Goal: Complete application form

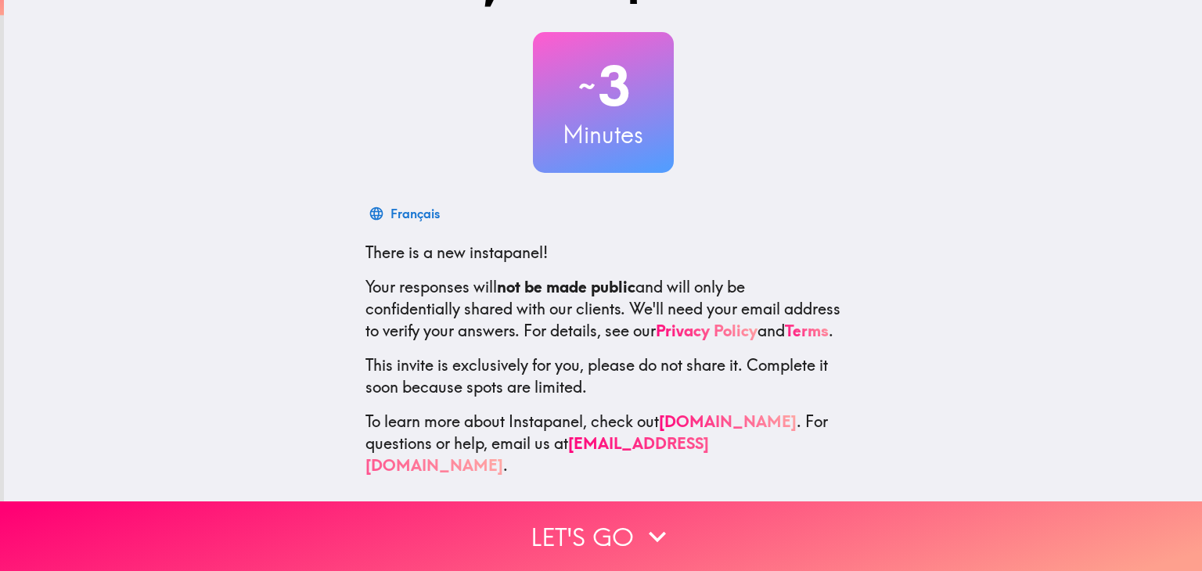
scroll to position [80, 0]
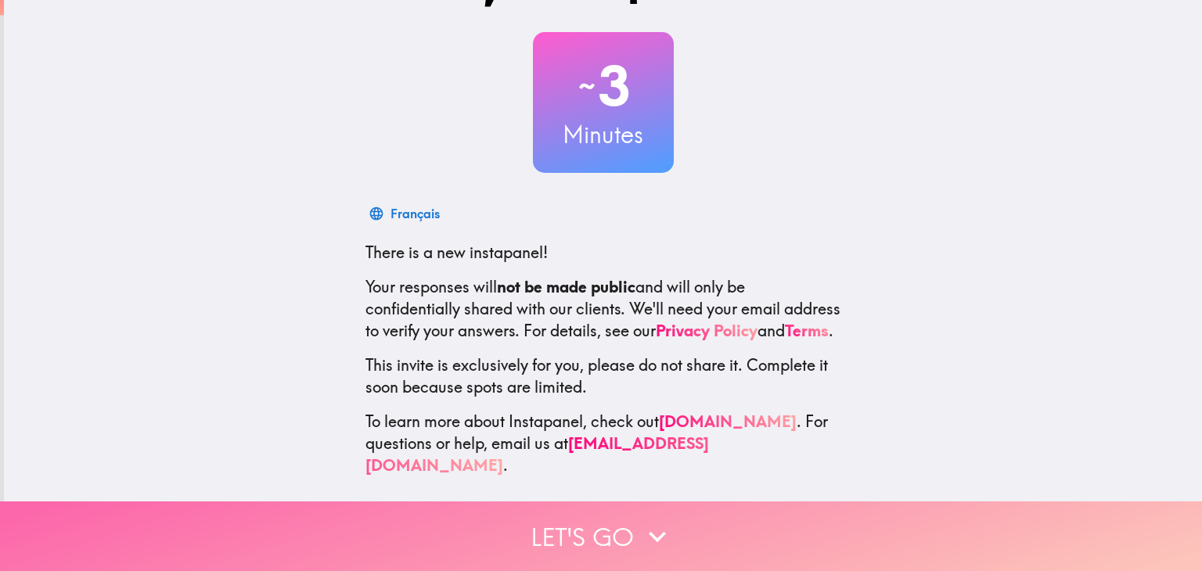
click at [601, 523] on button "Let's go" at bounding box center [601, 536] width 1202 height 70
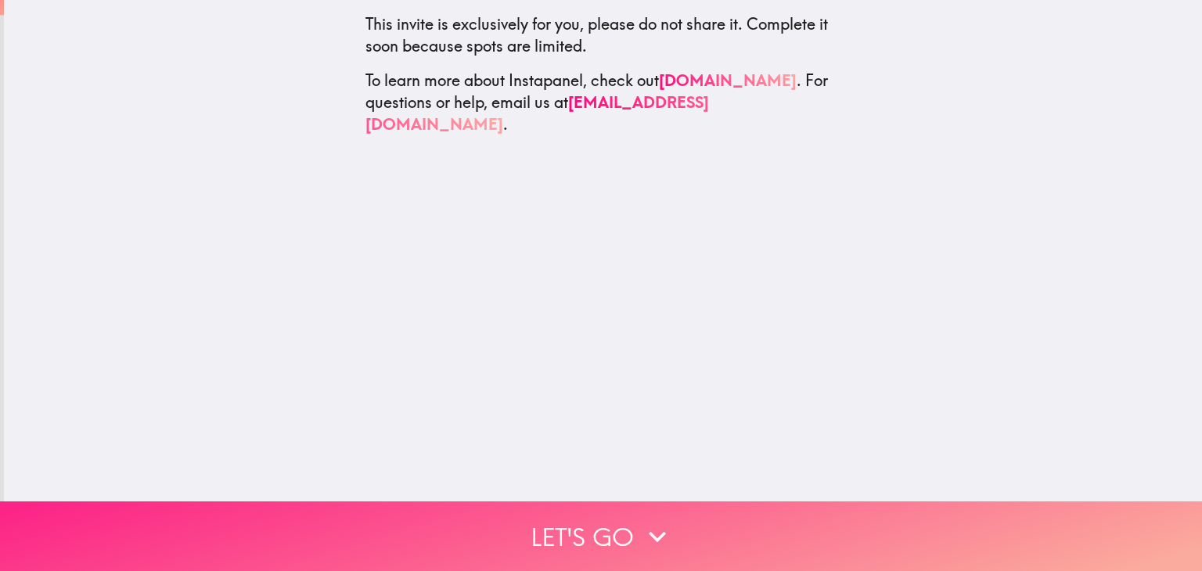
scroll to position [0, 0]
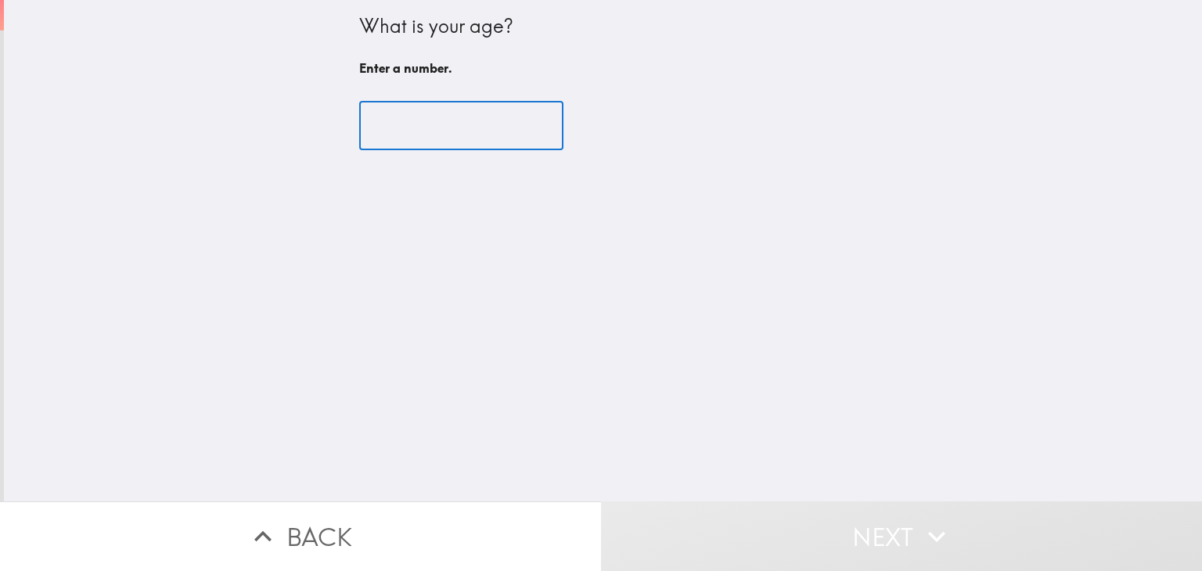
click at [438, 113] on input "number" at bounding box center [461, 126] width 204 height 48
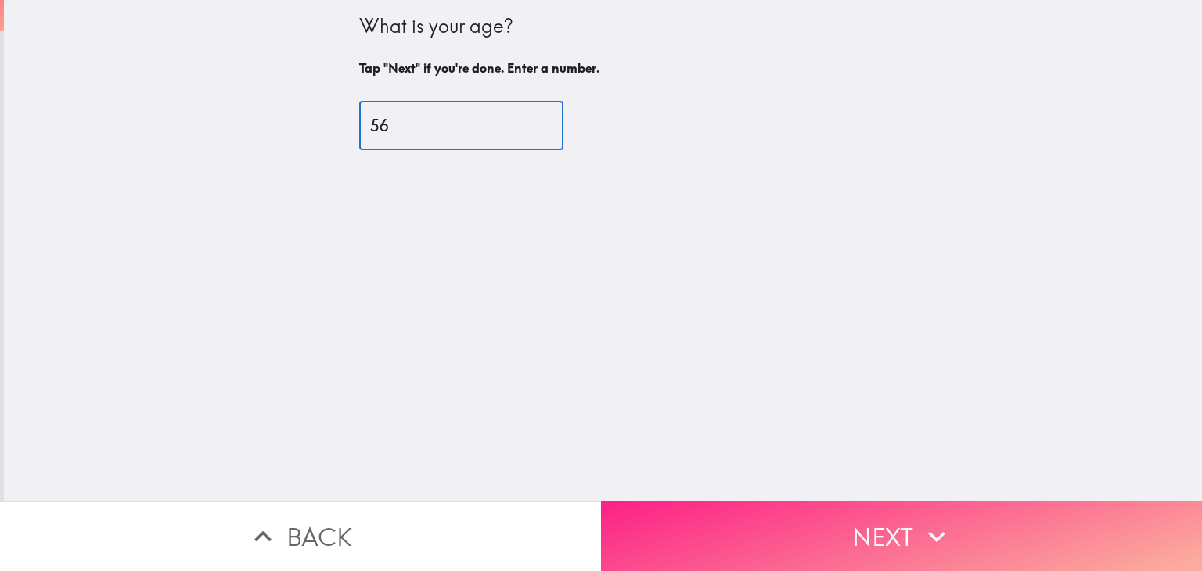
type input "56"
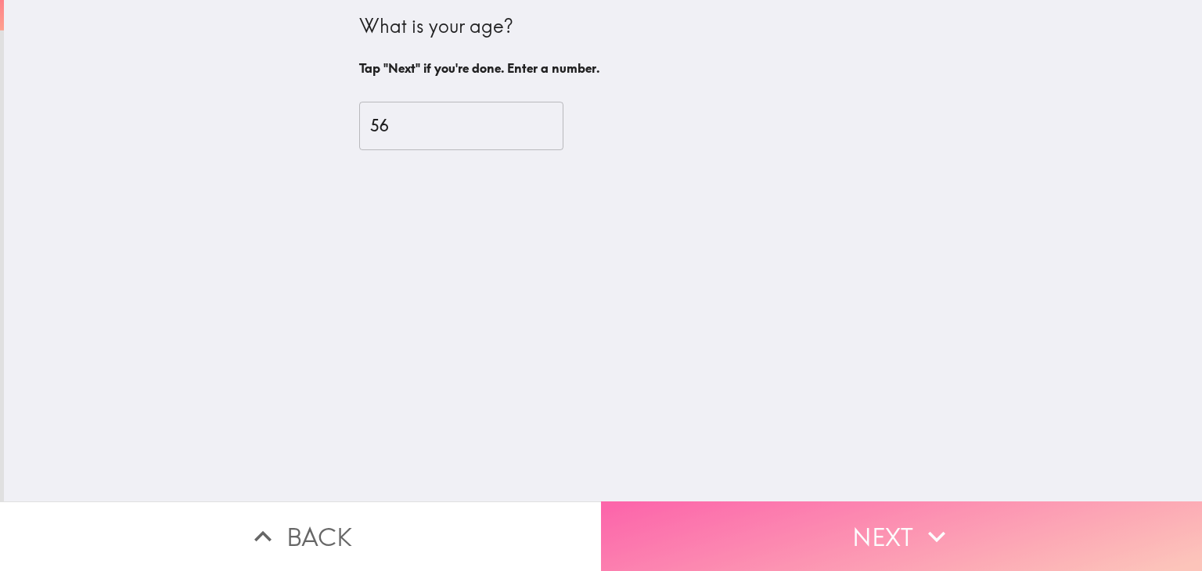
click at [795, 516] on button "Next" at bounding box center [901, 536] width 601 height 70
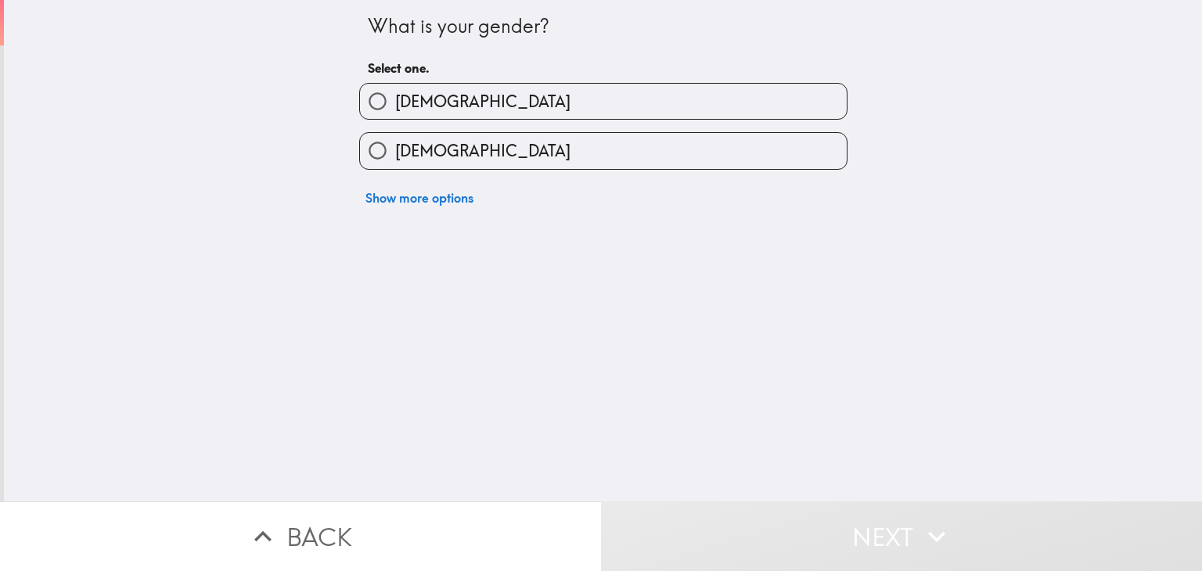
click at [465, 103] on label "[DEMOGRAPHIC_DATA]" at bounding box center [603, 101] width 487 height 35
click at [395, 103] on input "[DEMOGRAPHIC_DATA]" at bounding box center [377, 101] width 35 height 35
radio input "true"
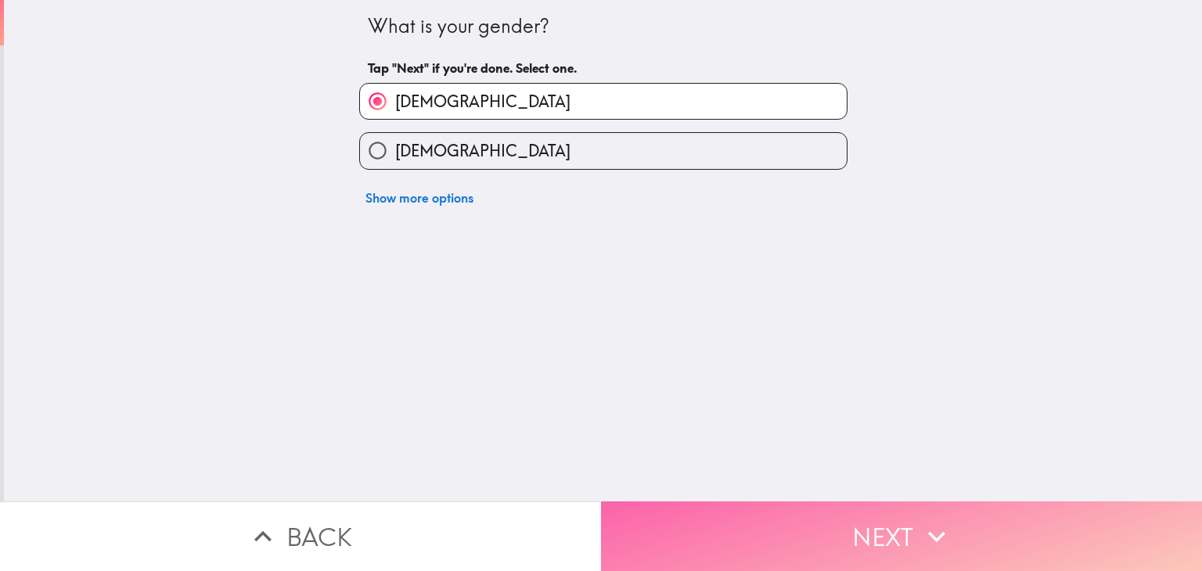
click at [726, 522] on button "Next" at bounding box center [901, 536] width 601 height 70
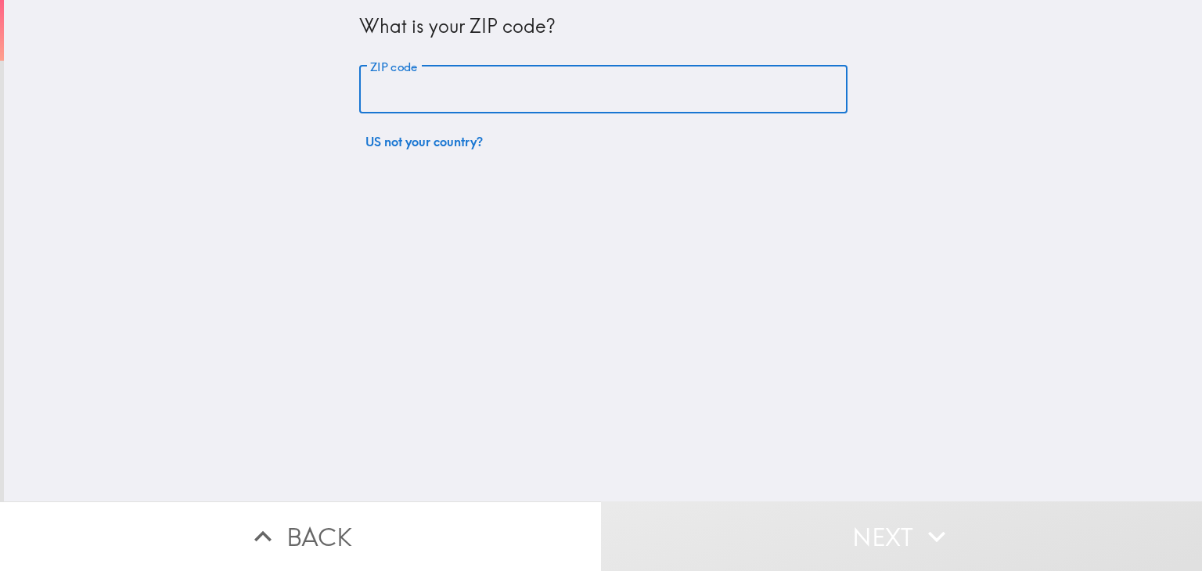
click at [471, 98] on input "ZIP code" at bounding box center [603, 90] width 488 height 48
type input "48507"
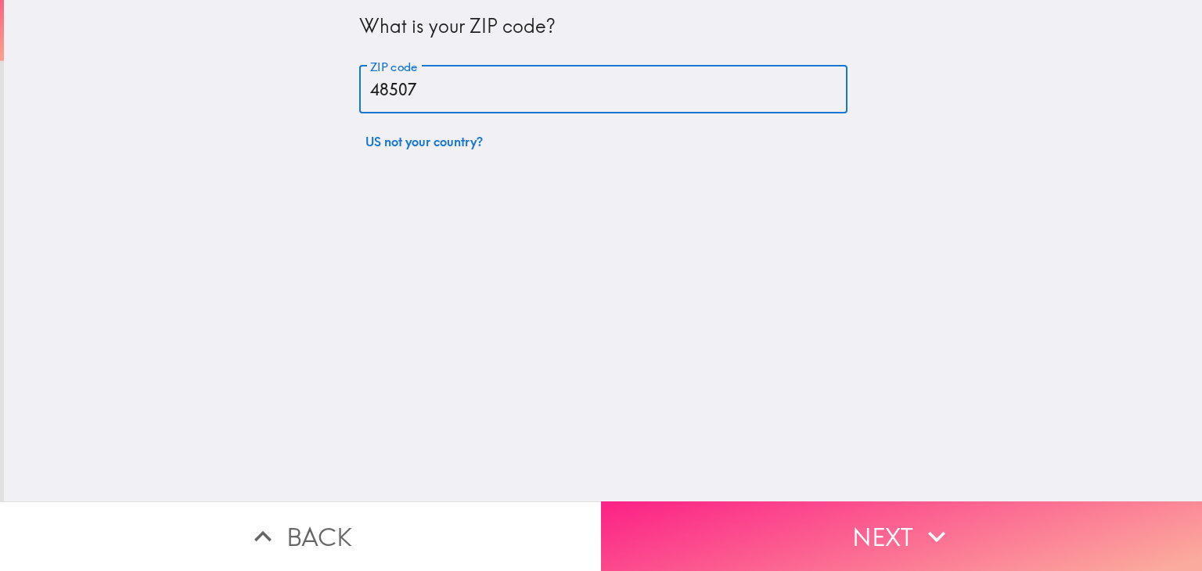
click at [729, 519] on button "Next" at bounding box center [901, 536] width 601 height 70
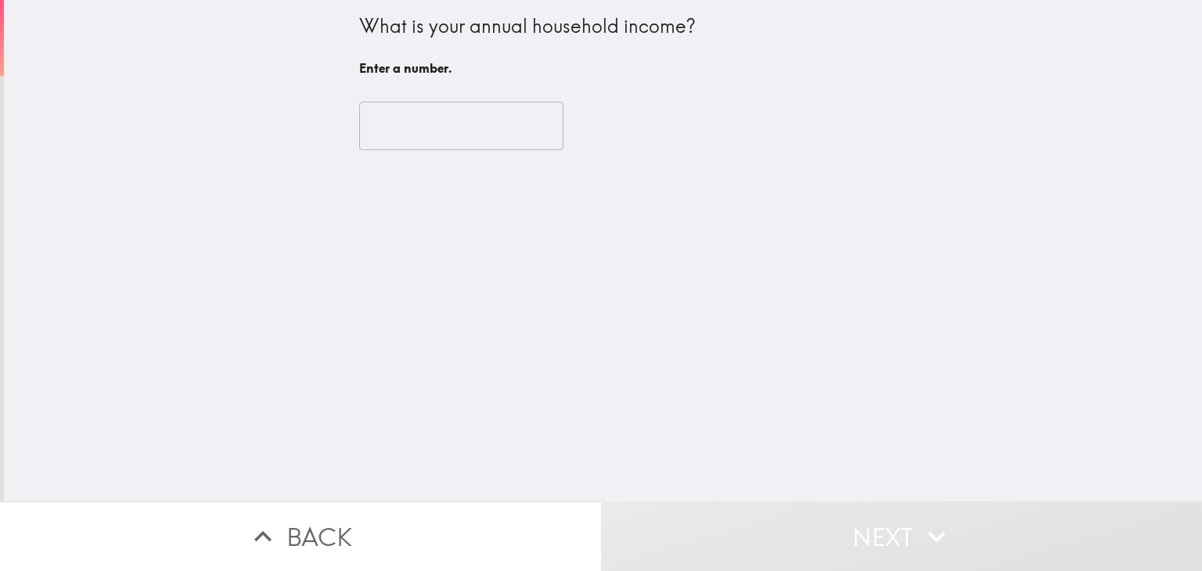
click at [475, 129] on input "number" at bounding box center [461, 126] width 204 height 48
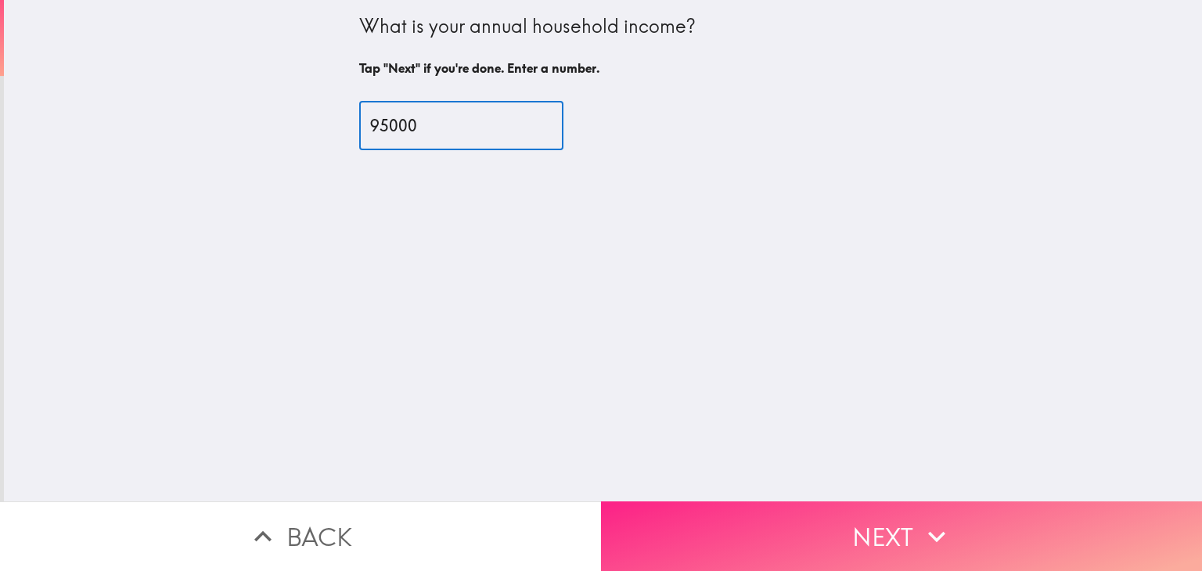
type input "95000"
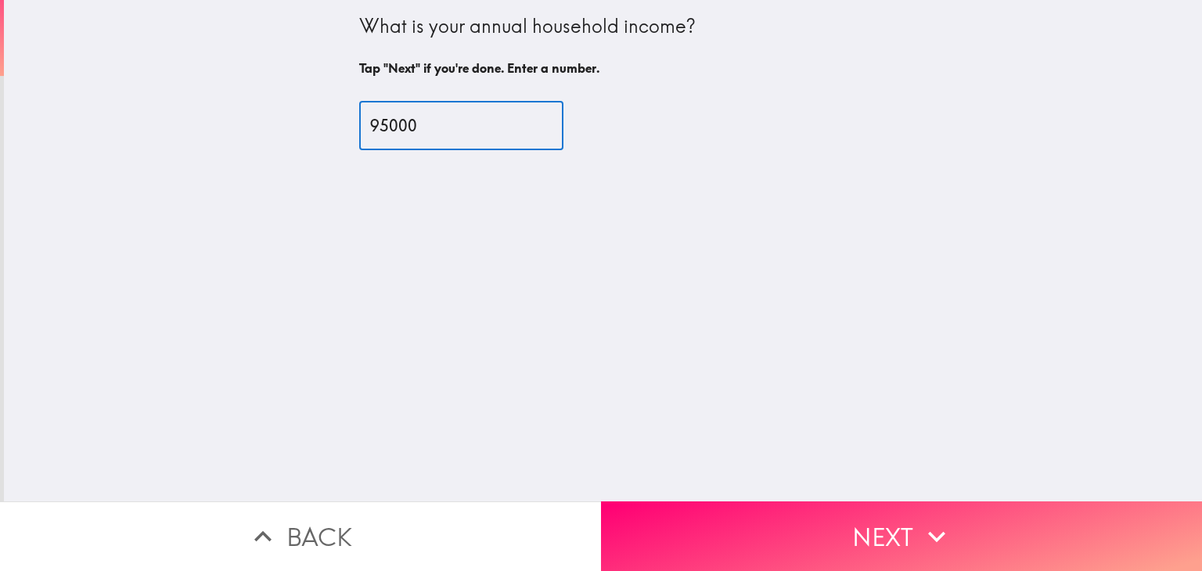
click at [771, 513] on button "Next" at bounding box center [901, 536] width 601 height 70
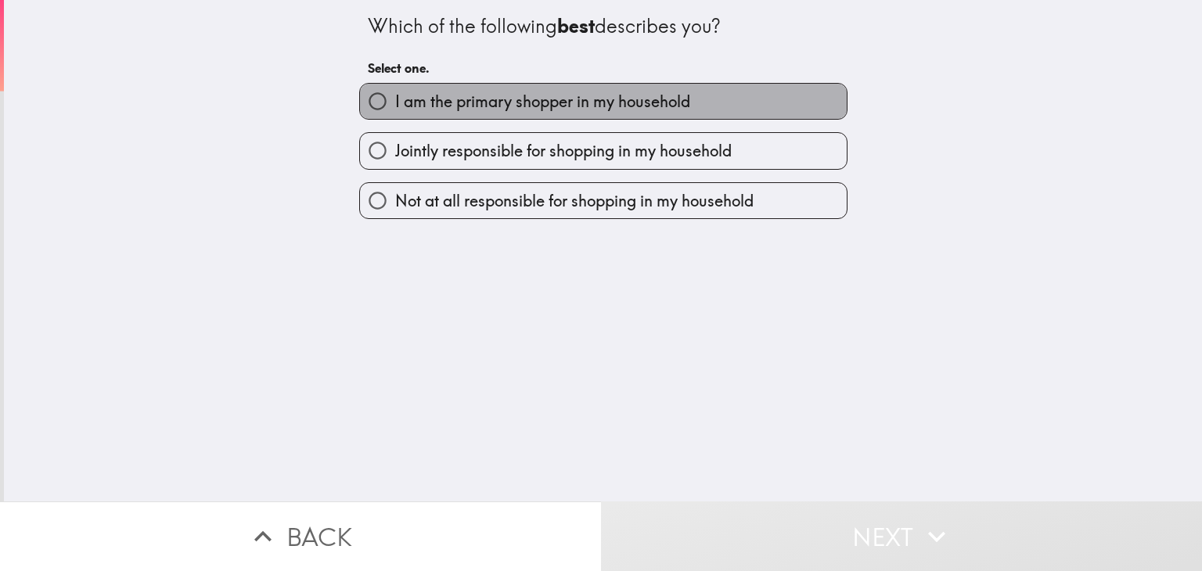
drag, startPoint x: 554, startPoint y: 107, endPoint x: 560, endPoint y: 174, distance: 67.6
click at [554, 107] on span "I am the primary shopper in my household" at bounding box center [542, 102] width 295 height 22
click at [395, 107] on input "I am the primary shopper in my household" at bounding box center [377, 101] width 35 height 35
radio input "true"
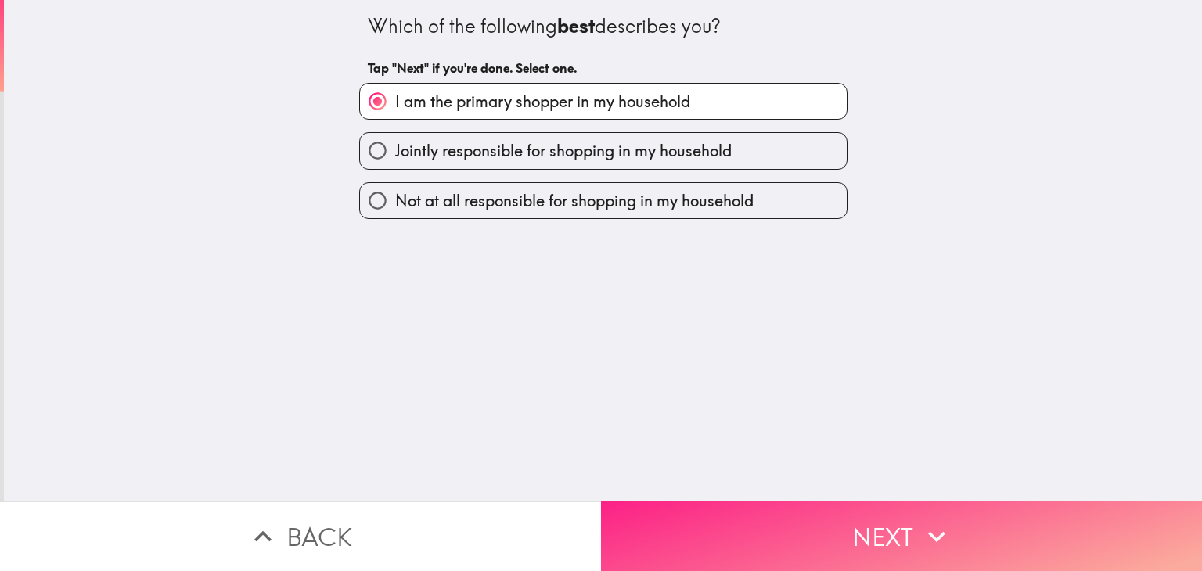
click at [716, 520] on button "Next" at bounding box center [901, 536] width 601 height 70
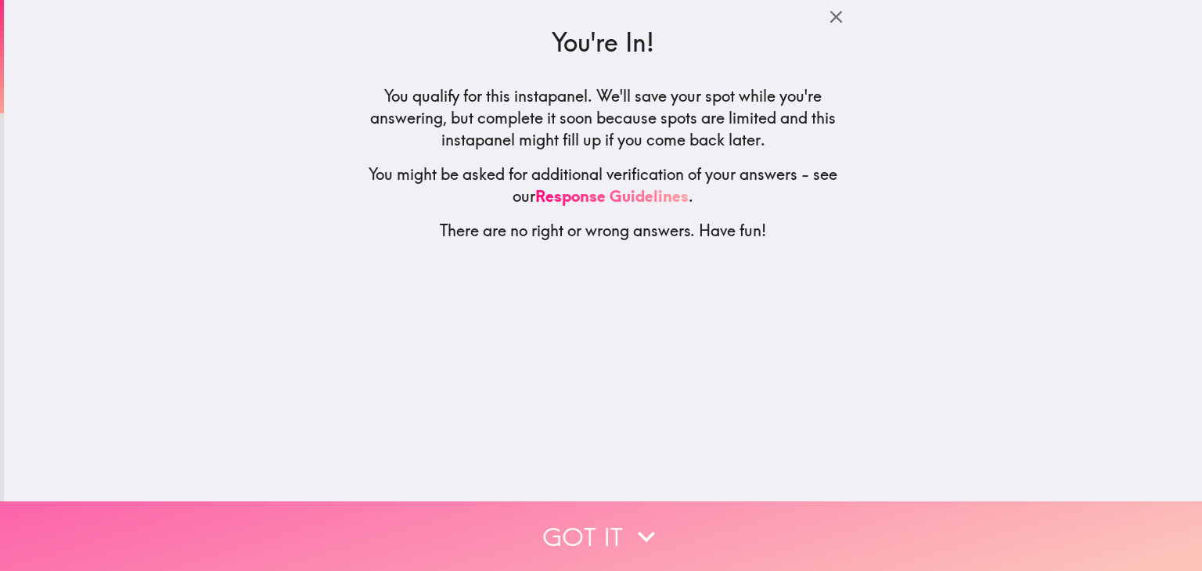
click at [611, 520] on button "Got it" at bounding box center [601, 536] width 1202 height 70
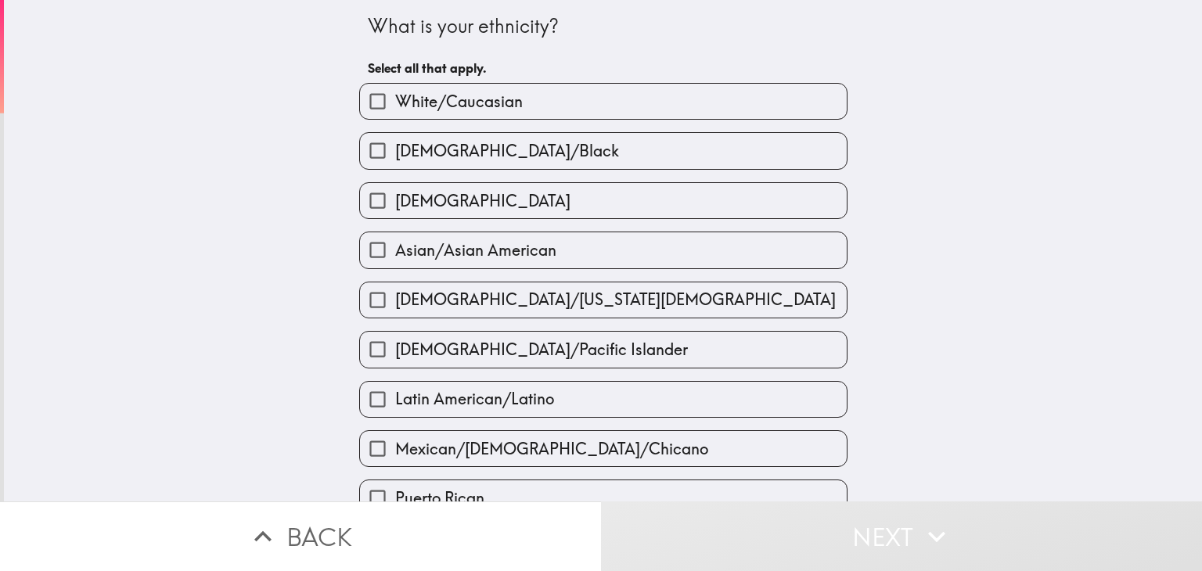
click at [498, 99] on span "White/Caucasian" at bounding box center [459, 102] width 128 height 22
click at [395, 99] on input "White/Caucasian" at bounding box center [377, 101] width 35 height 35
checkbox input "true"
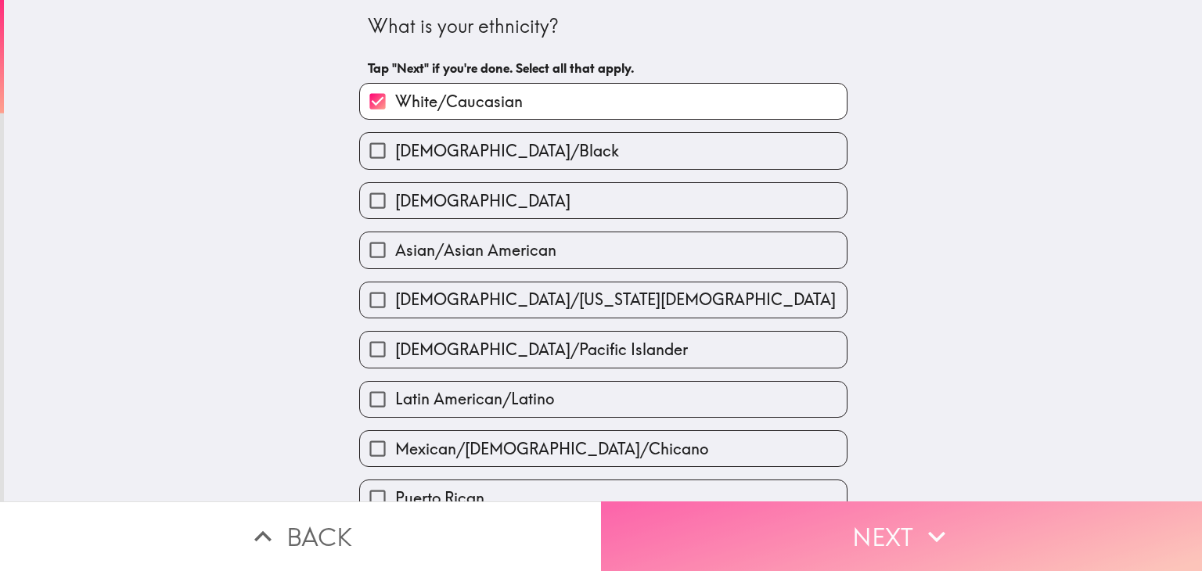
click at [712, 514] on button "Next" at bounding box center [901, 536] width 601 height 70
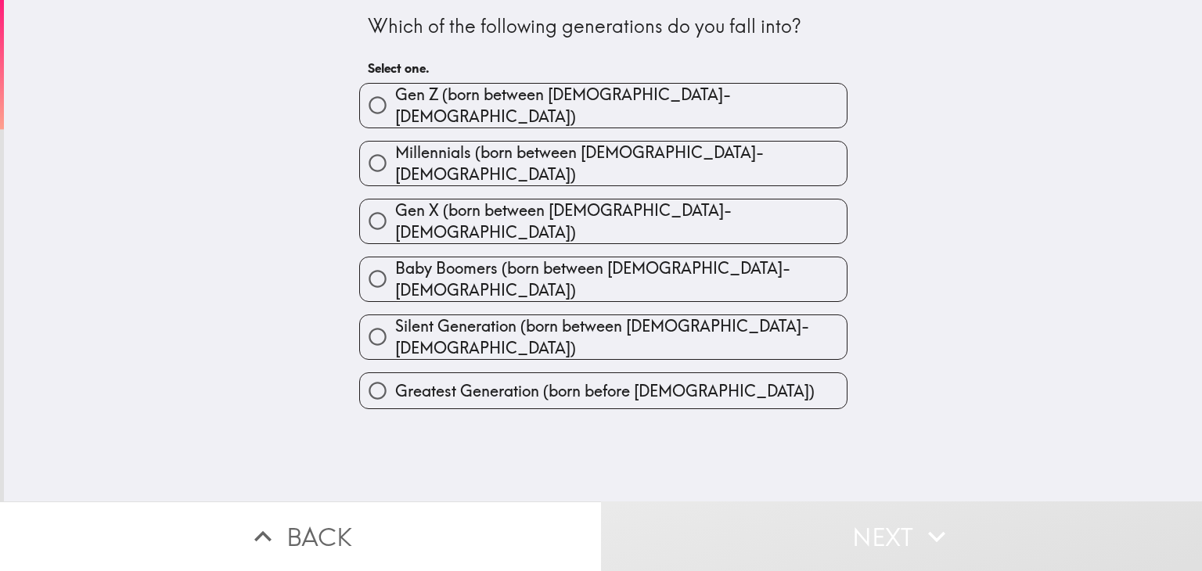
click at [513, 199] on span "Gen X (born between [DEMOGRAPHIC_DATA]-[DEMOGRAPHIC_DATA])" at bounding box center [620, 221] width 451 height 44
click at [395, 203] on input "Gen X (born between [DEMOGRAPHIC_DATA]-[DEMOGRAPHIC_DATA])" at bounding box center [377, 220] width 35 height 35
radio input "true"
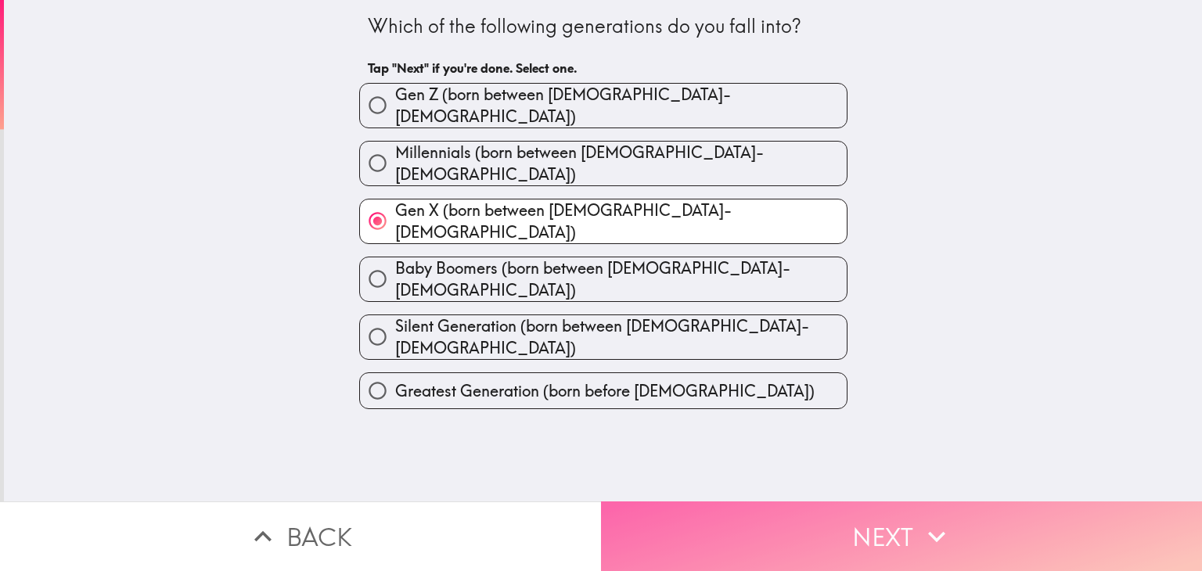
click at [718, 527] on button "Next" at bounding box center [901, 536] width 601 height 70
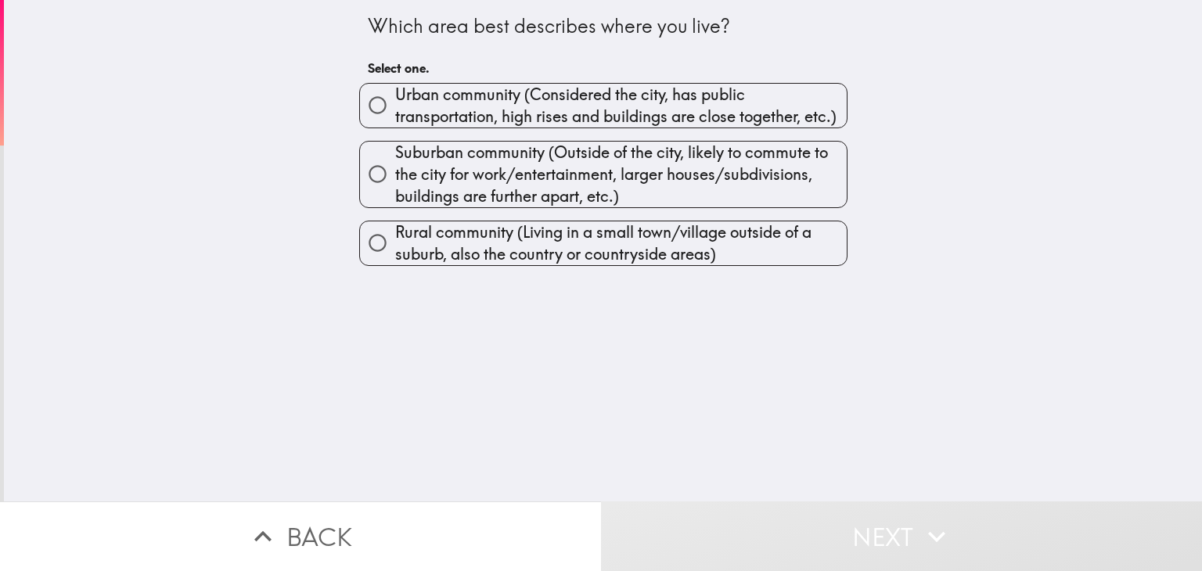
click at [494, 159] on span "Suburban community (Outside of the city, likely to commute to the city for work…" at bounding box center [620, 175] width 451 height 66
click at [395, 159] on input "Suburban community (Outside of the city, likely to commute to the city for work…" at bounding box center [377, 173] width 35 height 35
radio input "true"
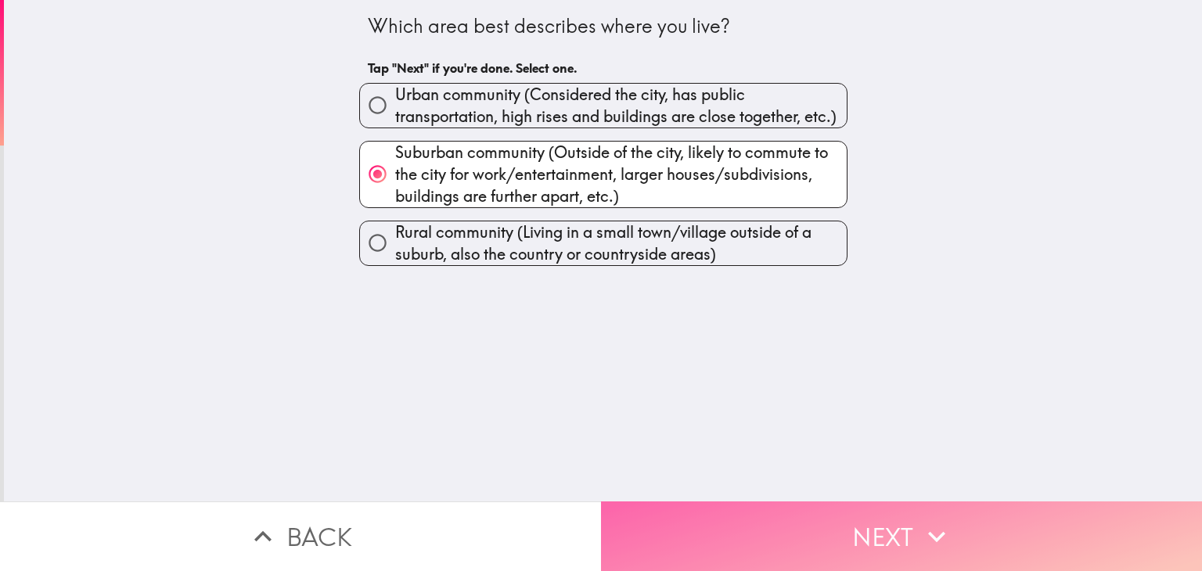
click at [673, 520] on button "Next" at bounding box center [901, 536] width 601 height 70
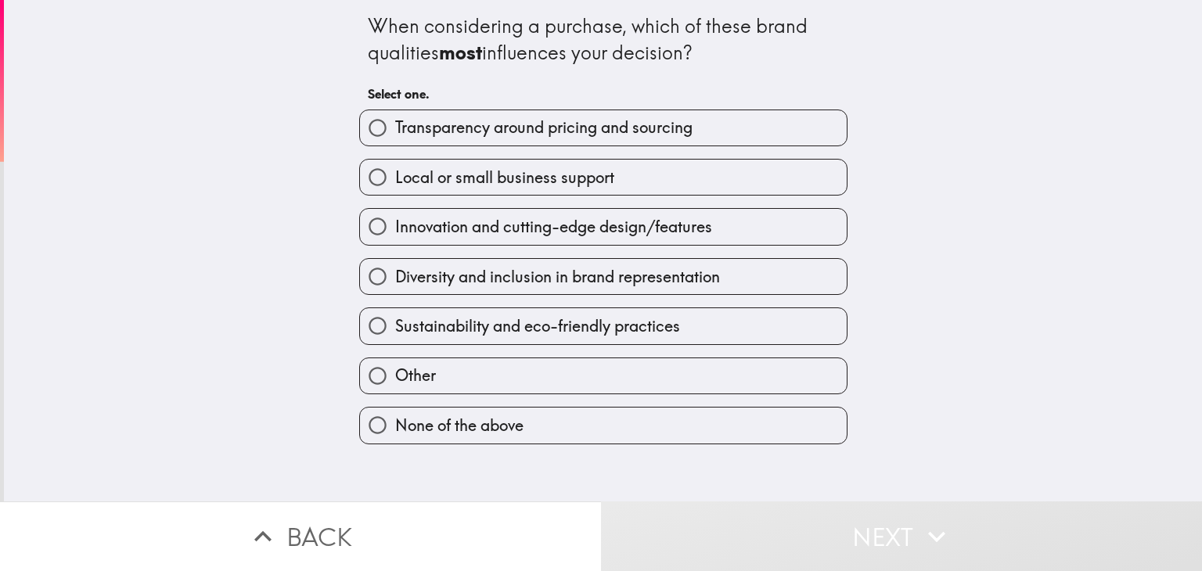
drag, startPoint x: 460, startPoint y: 423, endPoint x: 509, endPoint y: 415, distance: 50.0
click at [463, 421] on span "None of the above" at bounding box center [459, 426] width 128 height 22
click at [395, 421] on input "None of the above" at bounding box center [377, 425] width 35 height 35
radio input "true"
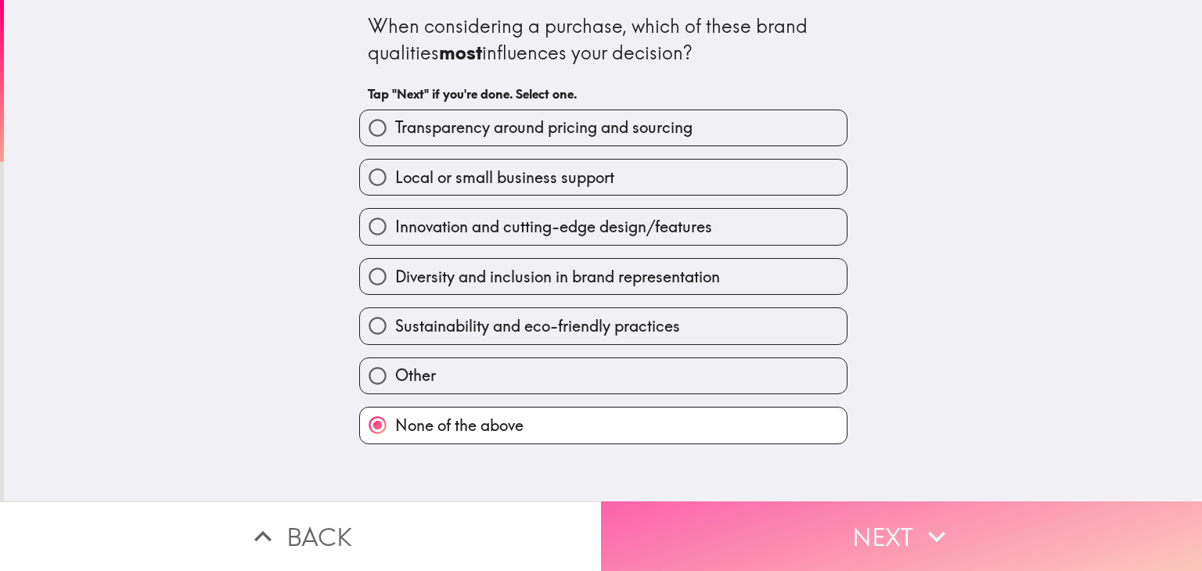
click at [670, 514] on button "Next" at bounding box center [901, 536] width 601 height 70
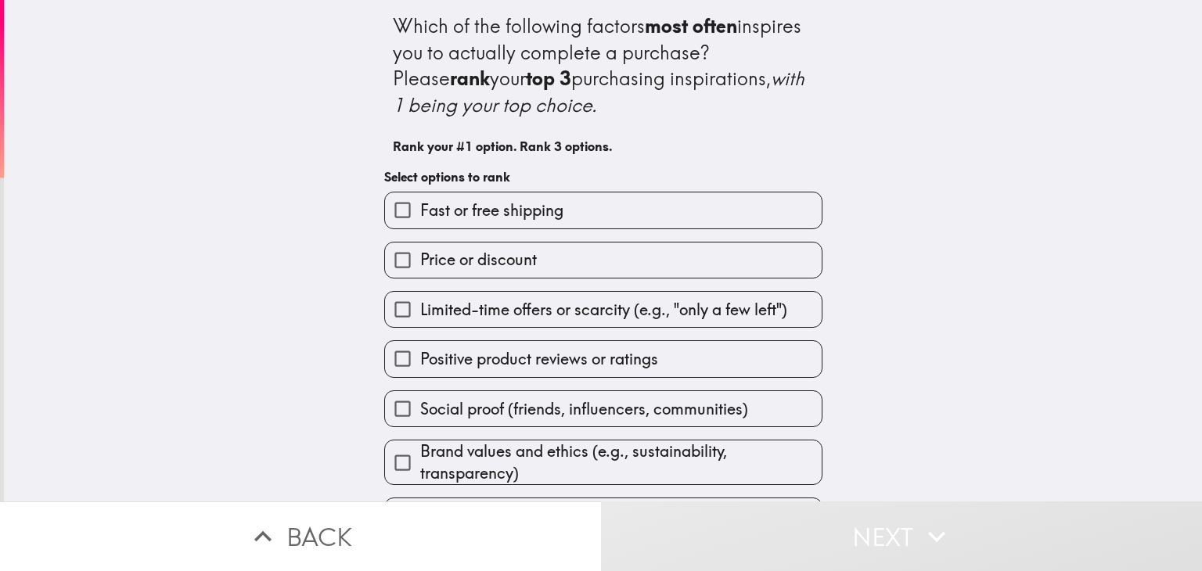
scroll to position [43, 0]
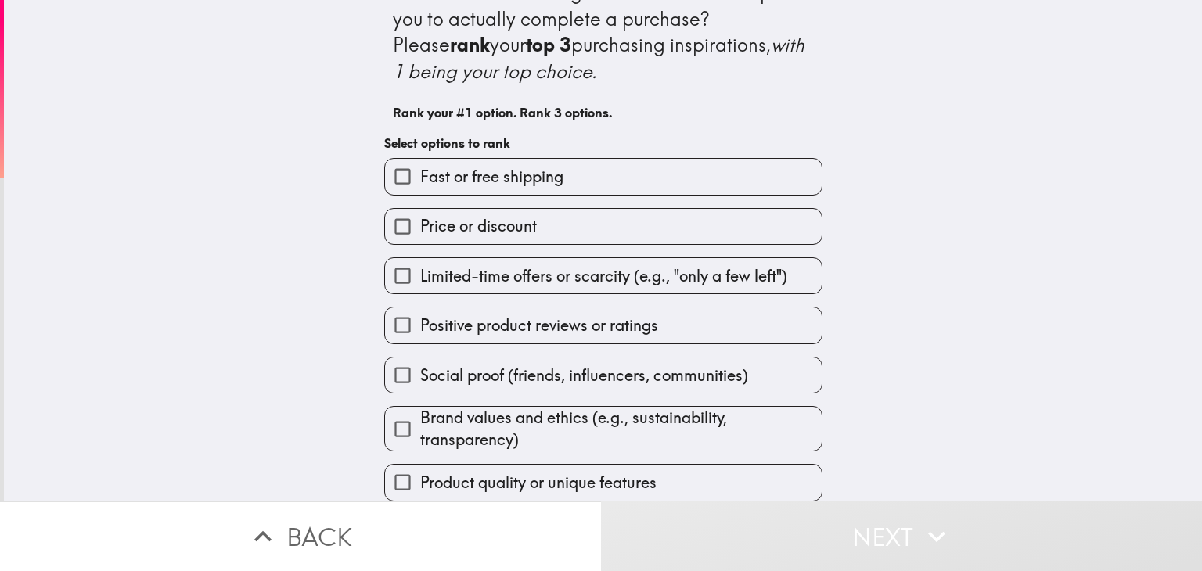
click at [391, 466] on input "Product quality or unique features" at bounding box center [402, 482] width 35 height 35
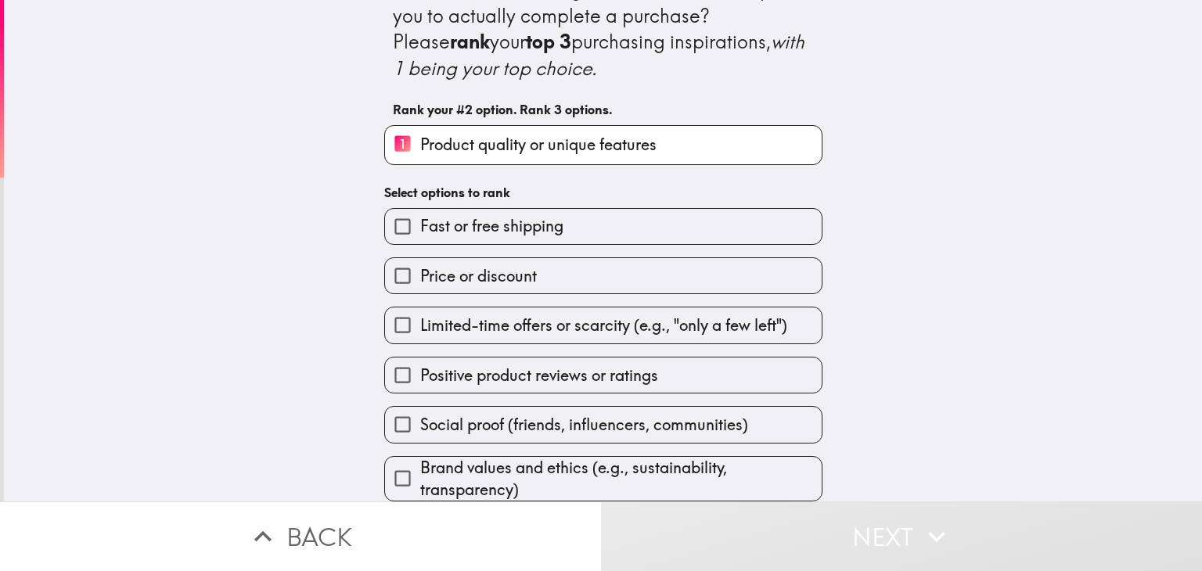
click at [394, 322] on input "Limited-time offers or scarcity (e.g., "only a few left")" at bounding box center [402, 324] width 35 height 35
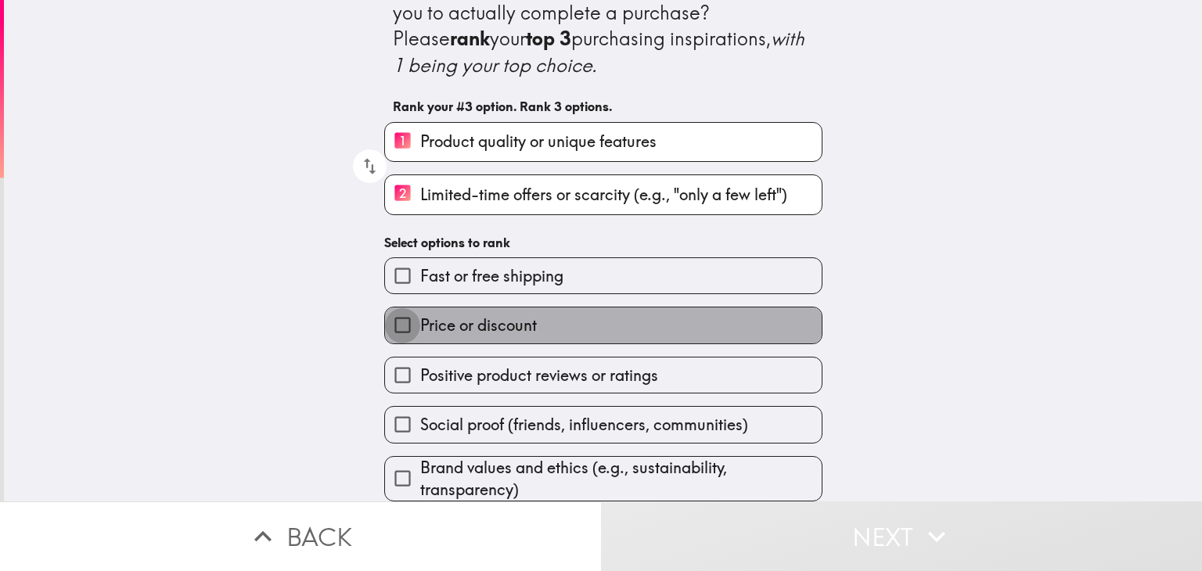
click at [391, 317] on input "Price or discount" at bounding box center [402, 324] width 35 height 35
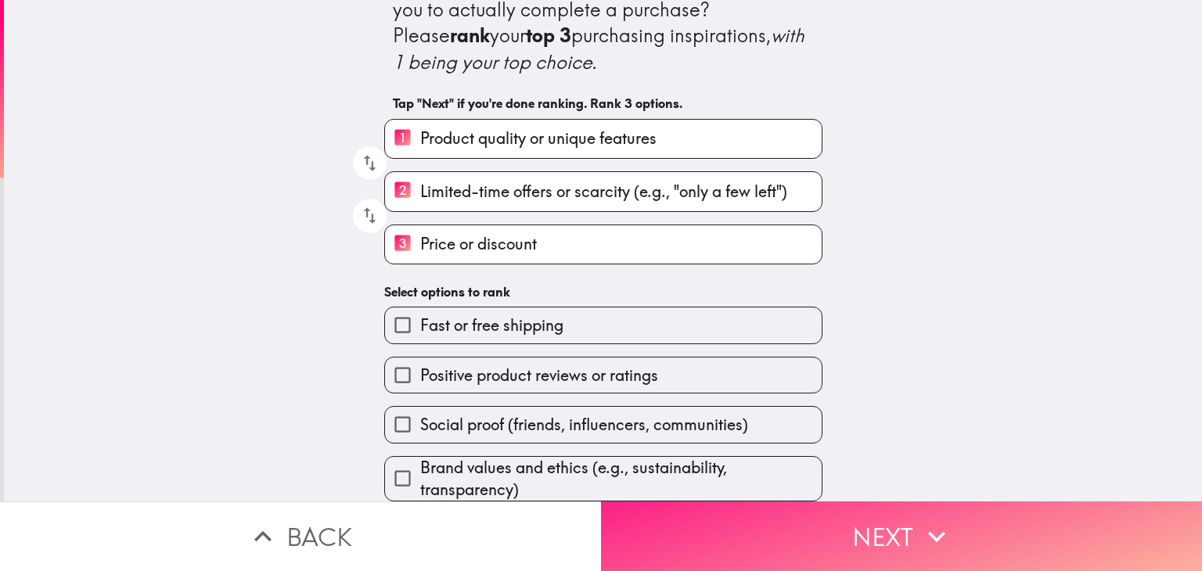
click at [851, 514] on button "Next" at bounding box center [901, 536] width 601 height 70
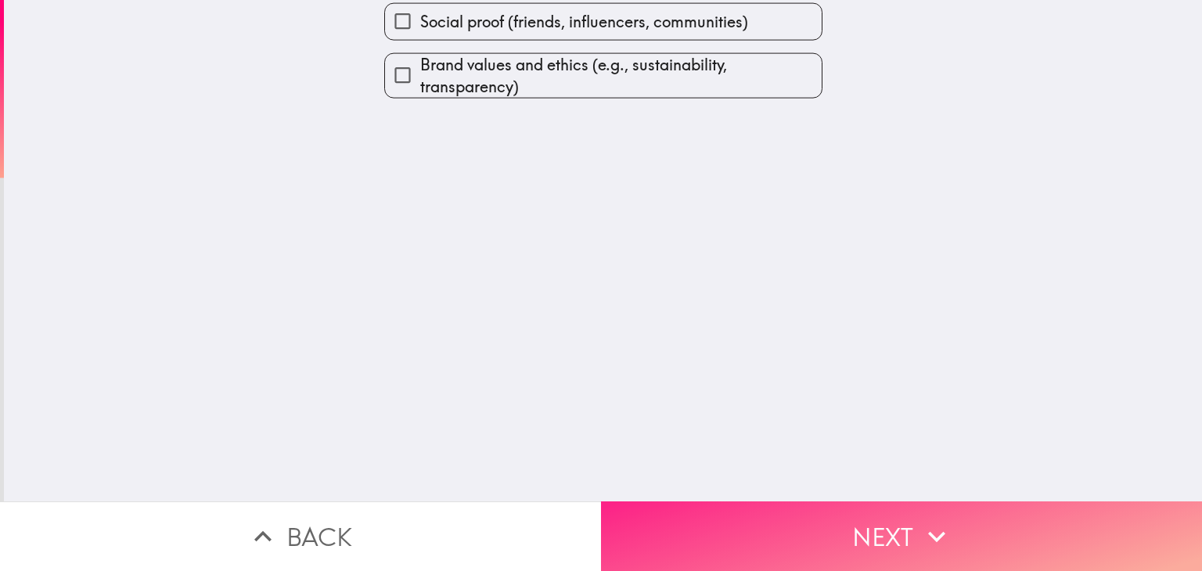
scroll to position [0, 0]
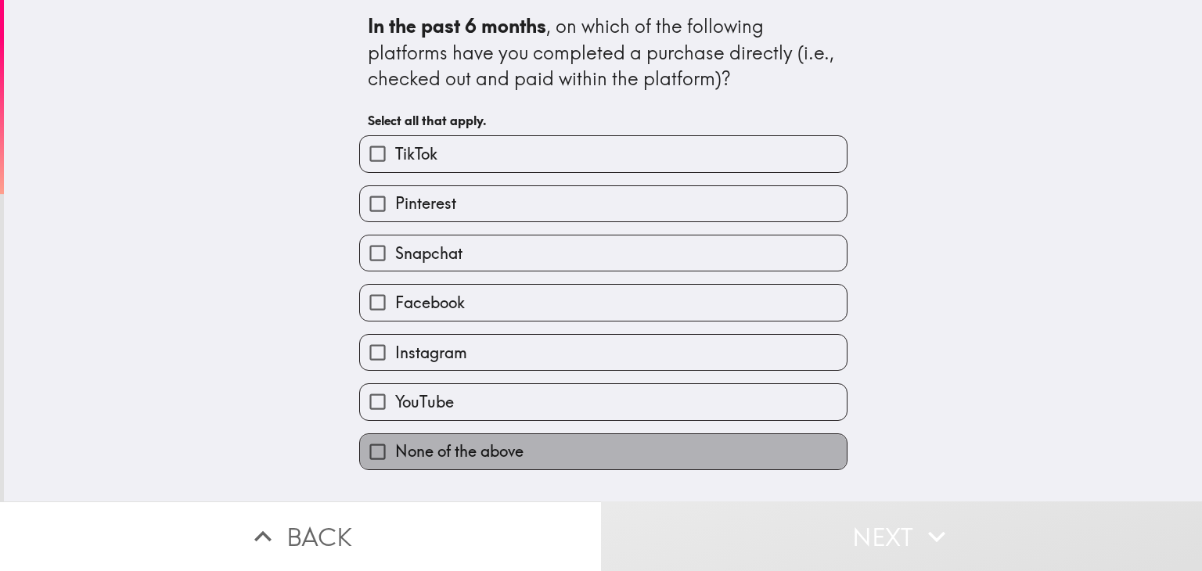
drag, startPoint x: 521, startPoint y: 442, endPoint x: 530, endPoint y: 452, distance: 13.8
click at [520, 442] on label "None of the above" at bounding box center [603, 451] width 487 height 35
click at [395, 442] on input "None of the above" at bounding box center [377, 451] width 35 height 35
checkbox input "true"
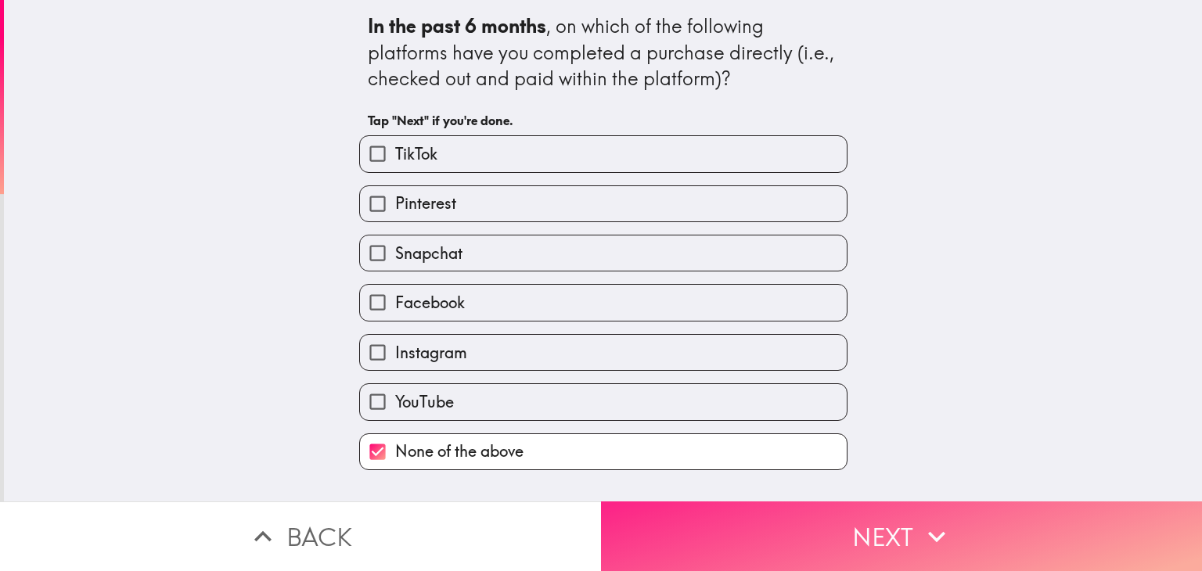
click at [751, 528] on button "Next" at bounding box center [901, 536] width 601 height 70
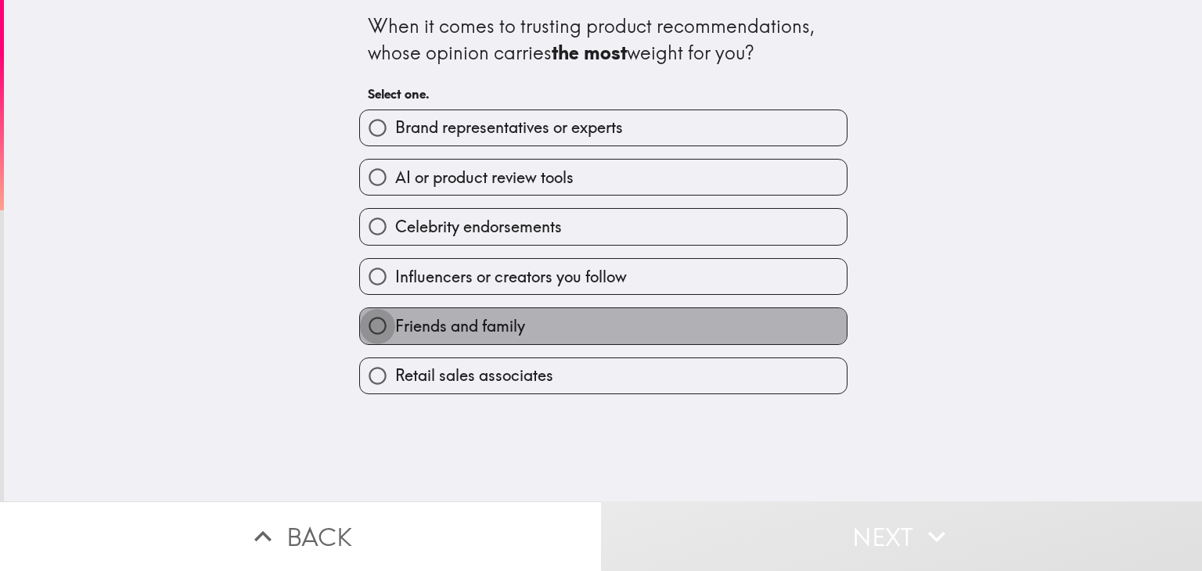
click at [360, 323] on input "Friends and family" at bounding box center [377, 325] width 35 height 35
radio input "true"
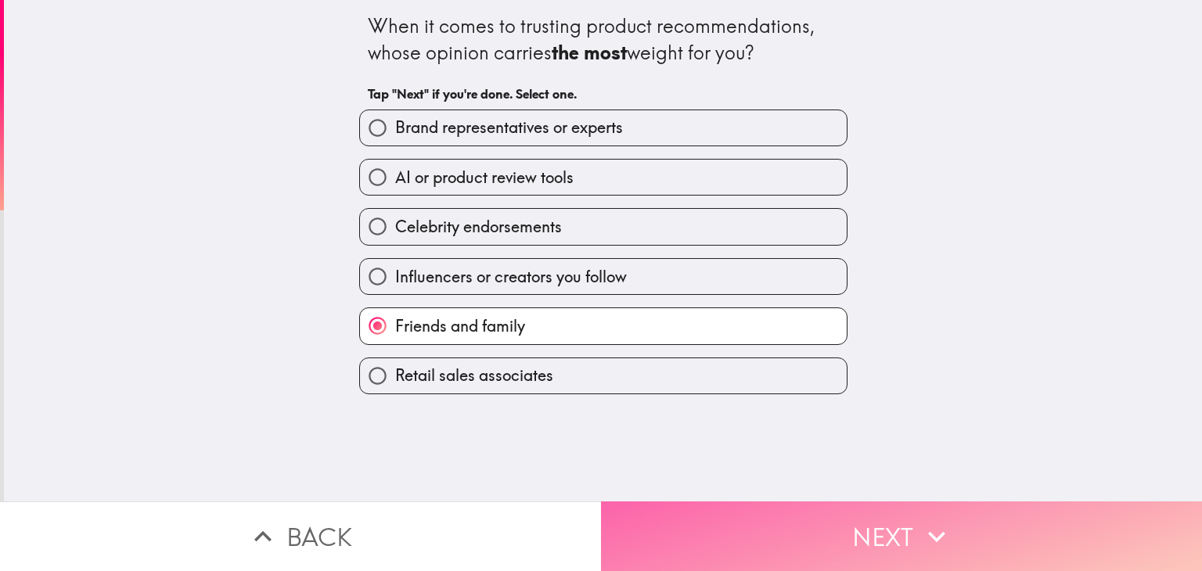
drag, startPoint x: 764, startPoint y: 519, endPoint x: 726, endPoint y: 483, distance: 53.1
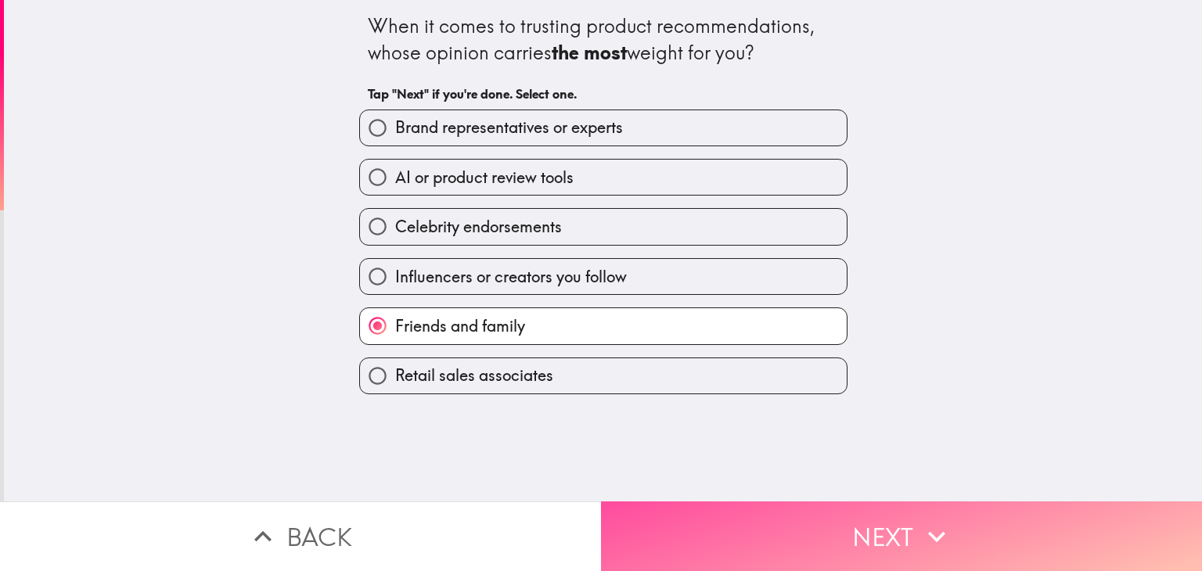
click at [763, 519] on button "Next" at bounding box center [901, 536] width 601 height 70
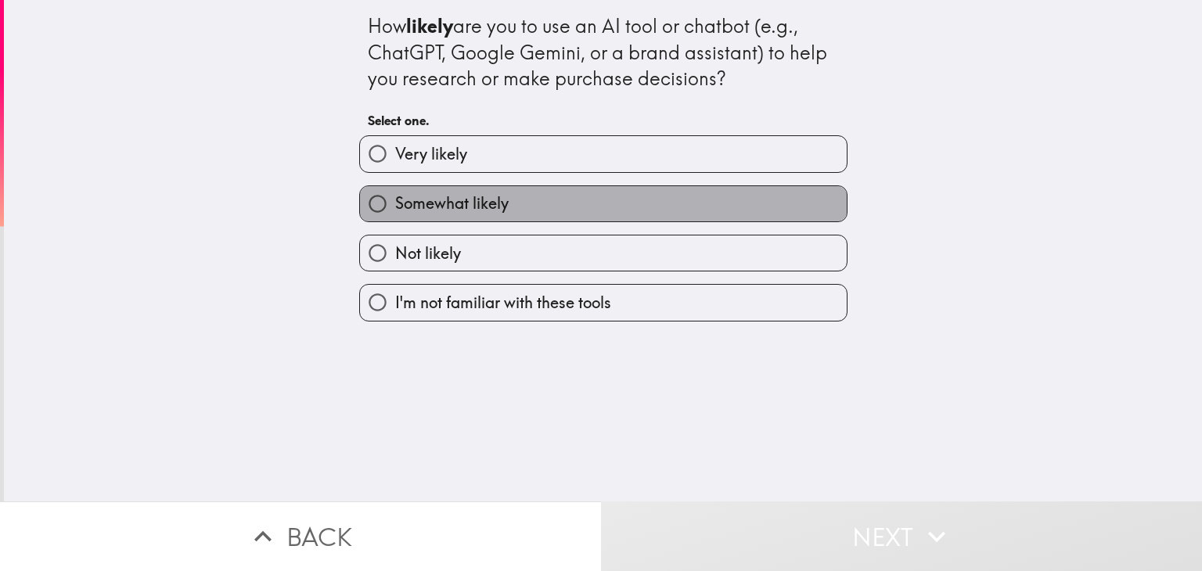
click at [493, 207] on span "Somewhat likely" at bounding box center [451, 203] width 113 height 22
click at [395, 207] on input "Somewhat likely" at bounding box center [377, 203] width 35 height 35
radio input "true"
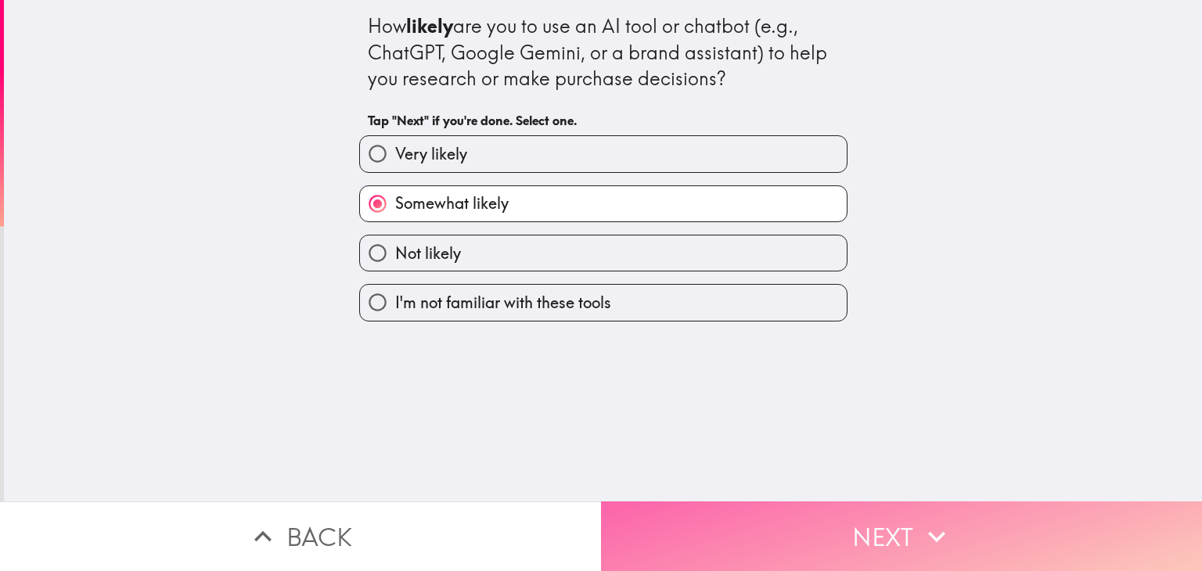
drag, startPoint x: 713, startPoint y: 526, endPoint x: 707, endPoint y: 515, distance: 13.3
click at [713, 524] on button "Next" at bounding box center [901, 536] width 601 height 70
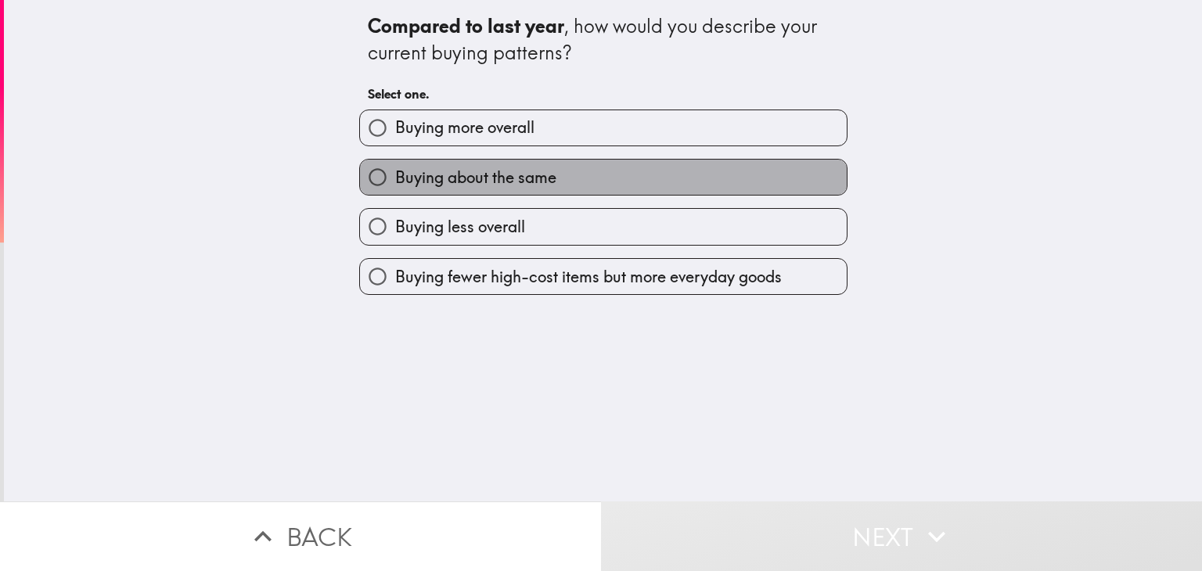
click at [462, 178] on span "Buying about the same" at bounding box center [475, 178] width 161 height 22
click at [395, 178] on input "Buying about the same" at bounding box center [377, 177] width 35 height 35
radio input "true"
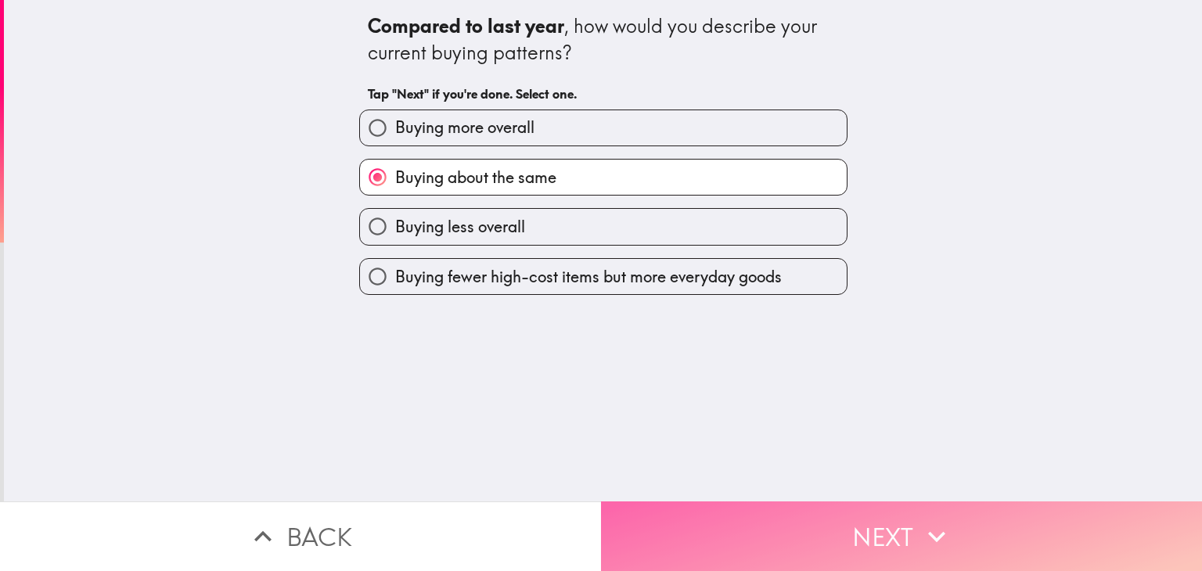
click at [717, 522] on button "Next" at bounding box center [901, 536] width 601 height 70
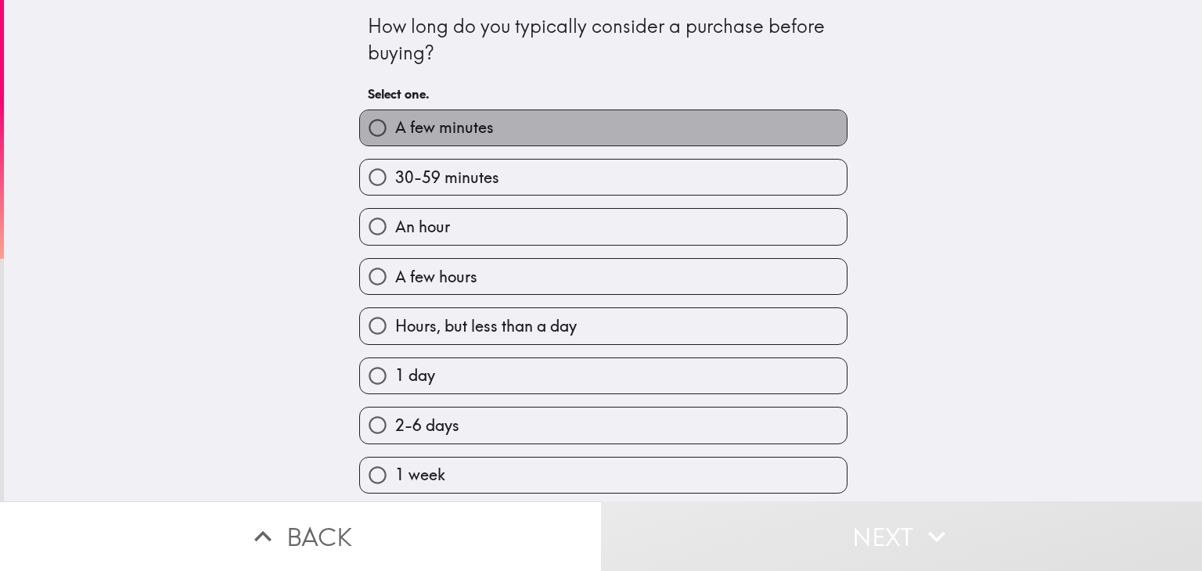
click at [513, 145] on label "A few minutes" at bounding box center [603, 127] width 487 height 35
click at [395, 145] on input "A few minutes" at bounding box center [377, 127] width 35 height 35
radio input "true"
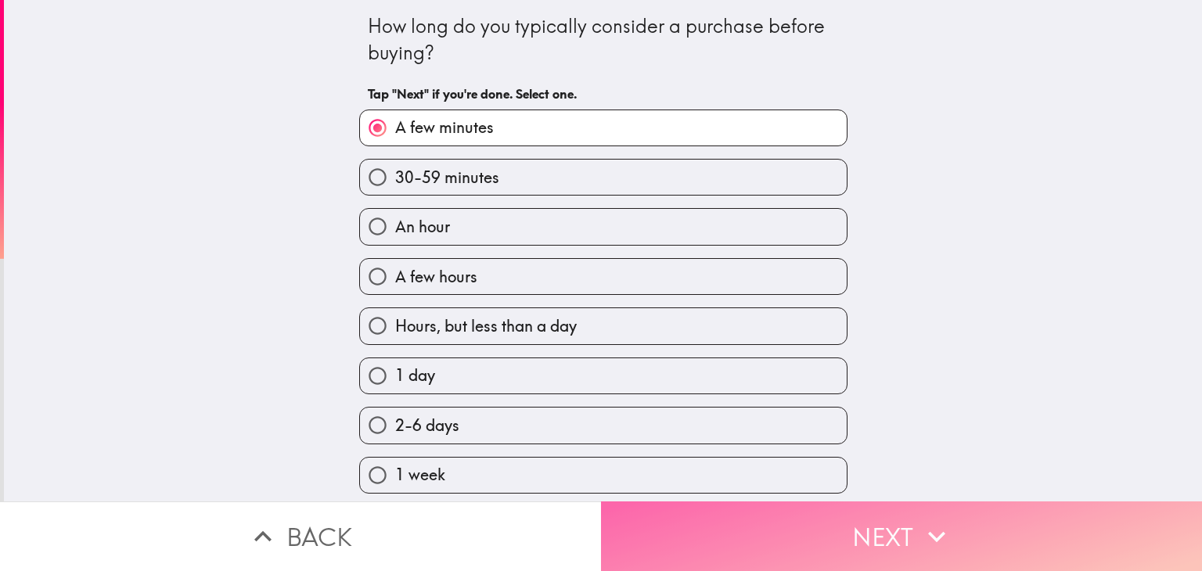
click at [715, 525] on button "Next" at bounding box center [901, 536] width 601 height 70
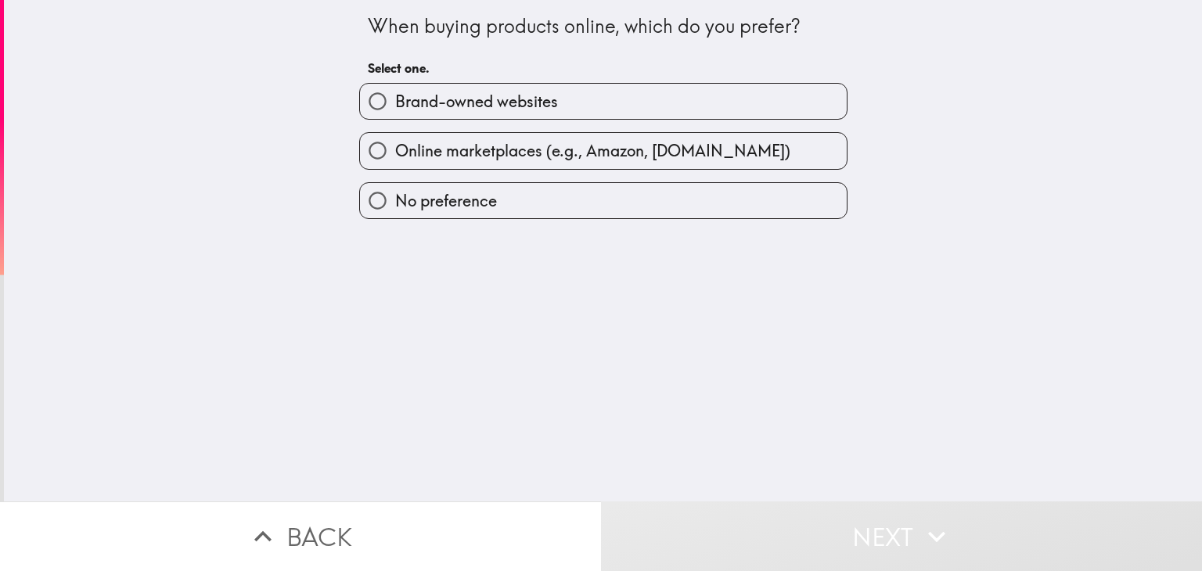
click at [496, 149] on span "Online marketplaces (e.g., Amazon, [DOMAIN_NAME])" at bounding box center [592, 151] width 395 height 22
click at [395, 149] on input "Online marketplaces (e.g., Amazon, [DOMAIN_NAME])" at bounding box center [377, 150] width 35 height 35
radio input "true"
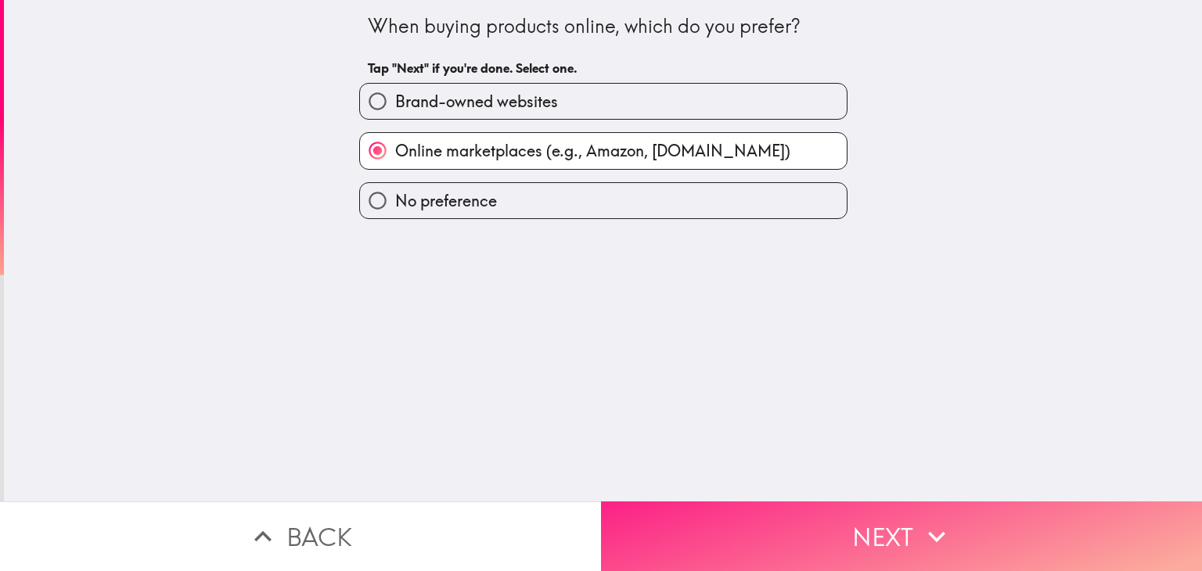
click at [735, 527] on button "Next" at bounding box center [901, 536] width 601 height 70
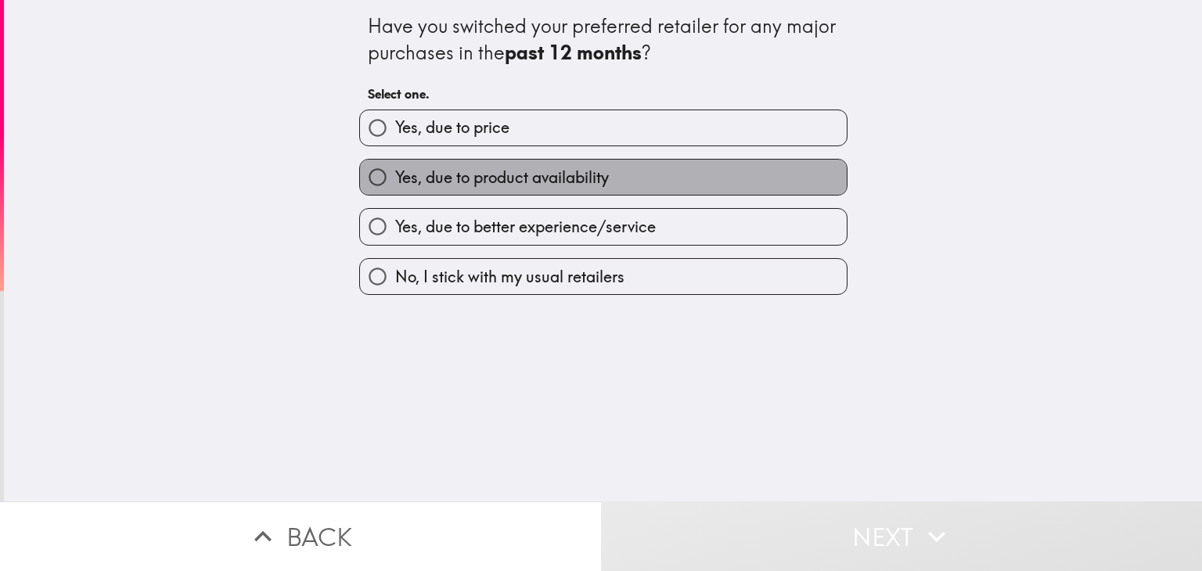
click at [488, 181] on span "Yes, due to product availability" at bounding box center [502, 178] width 214 height 22
click at [395, 181] on input "Yes, due to product availability" at bounding box center [377, 177] width 35 height 35
radio input "true"
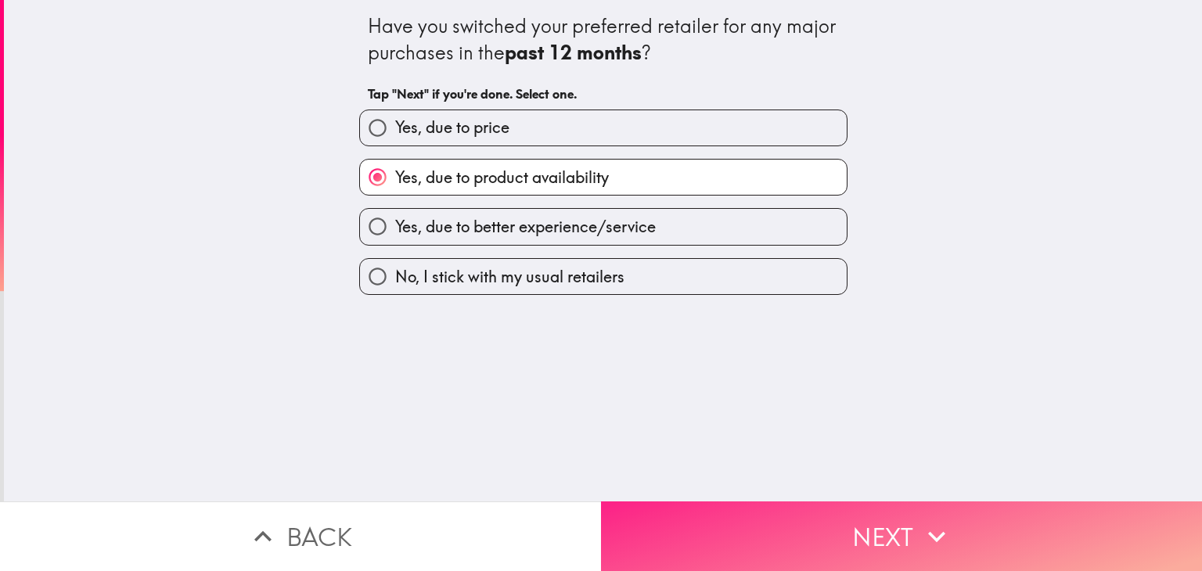
click at [721, 532] on button "Next" at bounding box center [901, 536] width 601 height 70
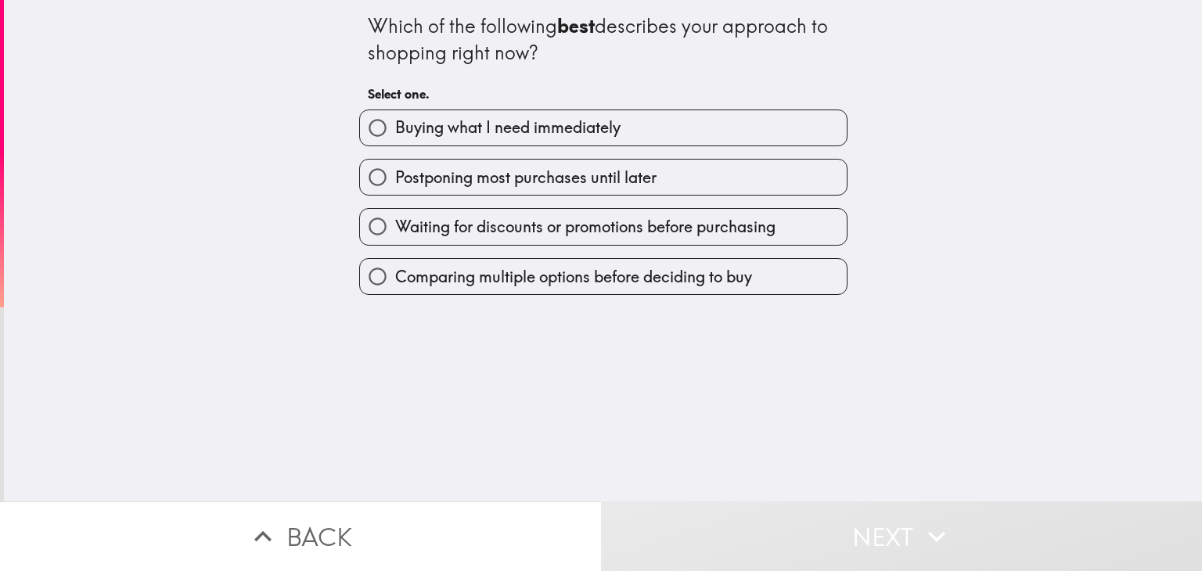
click at [496, 179] on span "Postponing most purchases until later" at bounding box center [525, 178] width 261 height 22
click at [395, 179] on input "Postponing most purchases until later" at bounding box center [377, 177] width 35 height 35
radio input "true"
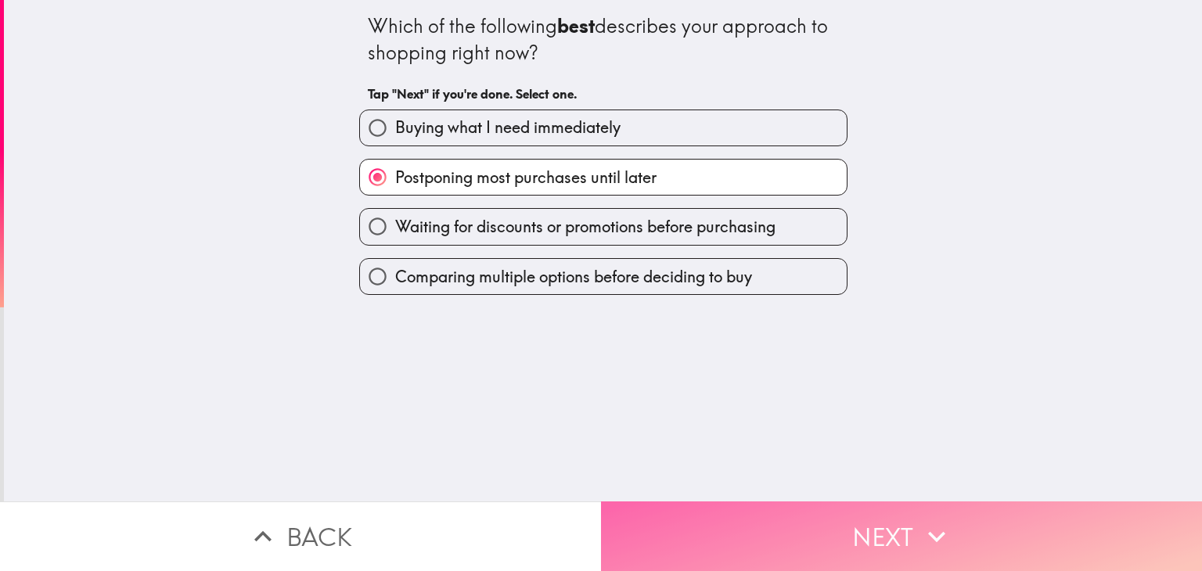
click at [725, 518] on button "Next" at bounding box center [901, 536] width 601 height 70
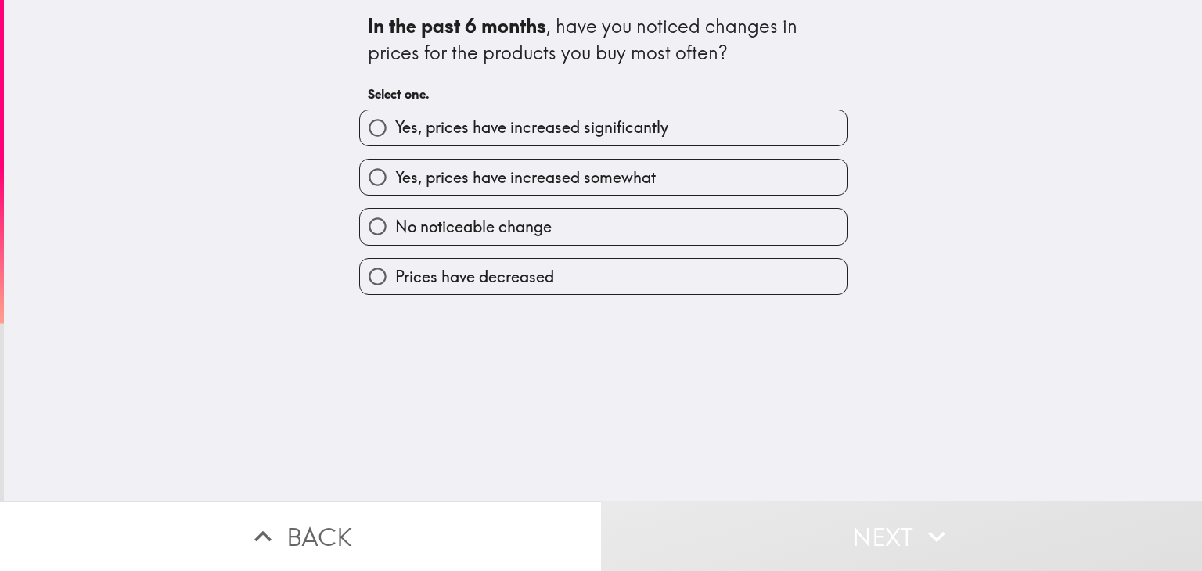
click at [544, 180] on span "Yes, prices have increased somewhat" at bounding box center [525, 178] width 260 height 22
click at [395, 180] on input "Yes, prices have increased somewhat" at bounding box center [377, 177] width 35 height 35
radio input "true"
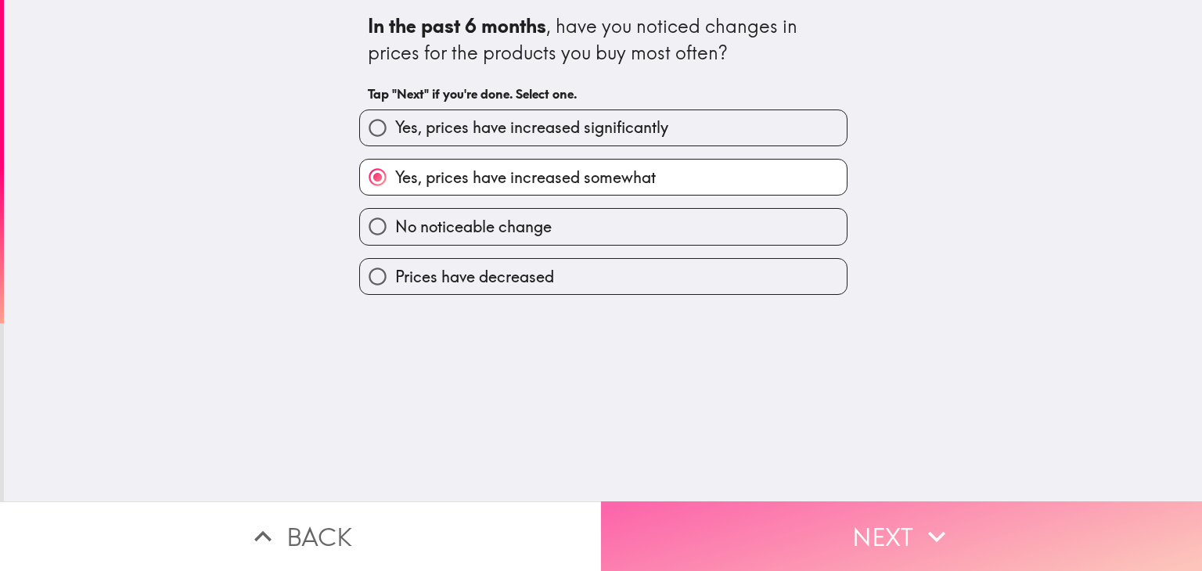
click at [727, 514] on button "Next" at bounding box center [901, 536] width 601 height 70
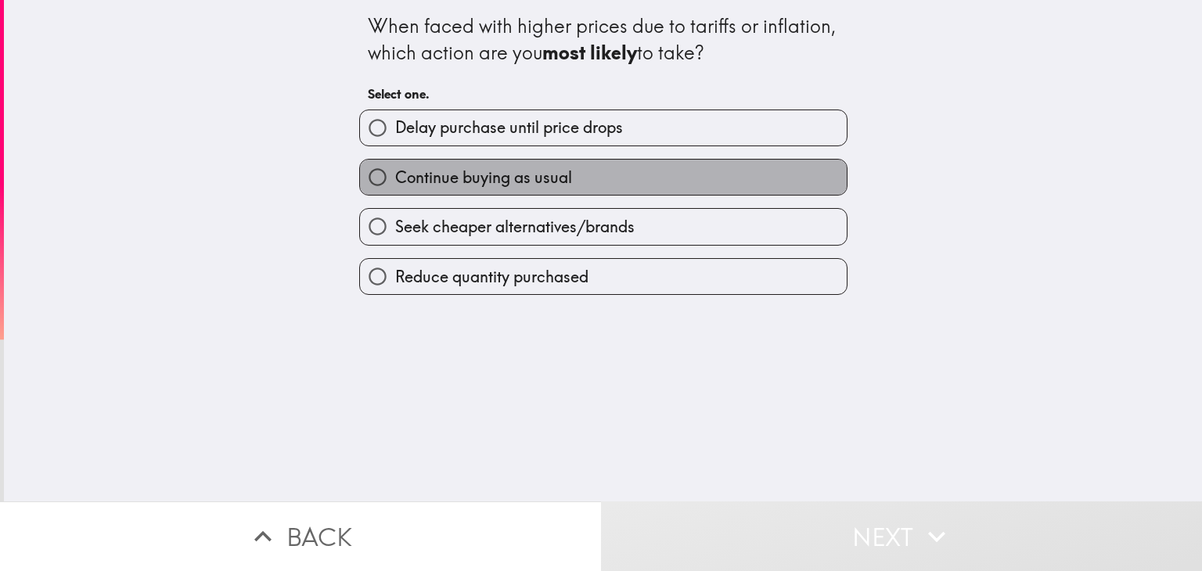
click at [533, 187] on span "Continue buying as usual" at bounding box center [483, 178] width 177 height 22
click at [395, 187] on input "Continue buying as usual" at bounding box center [377, 177] width 35 height 35
radio input "true"
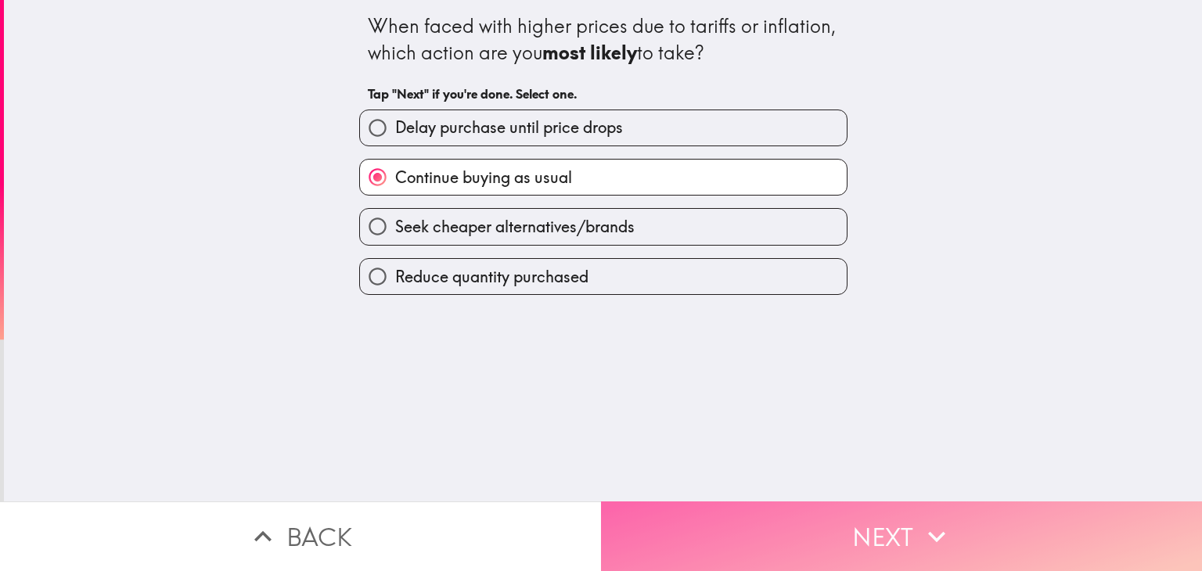
click at [677, 508] on button "Next" at bounding box center [901, 536] width 601 height 70
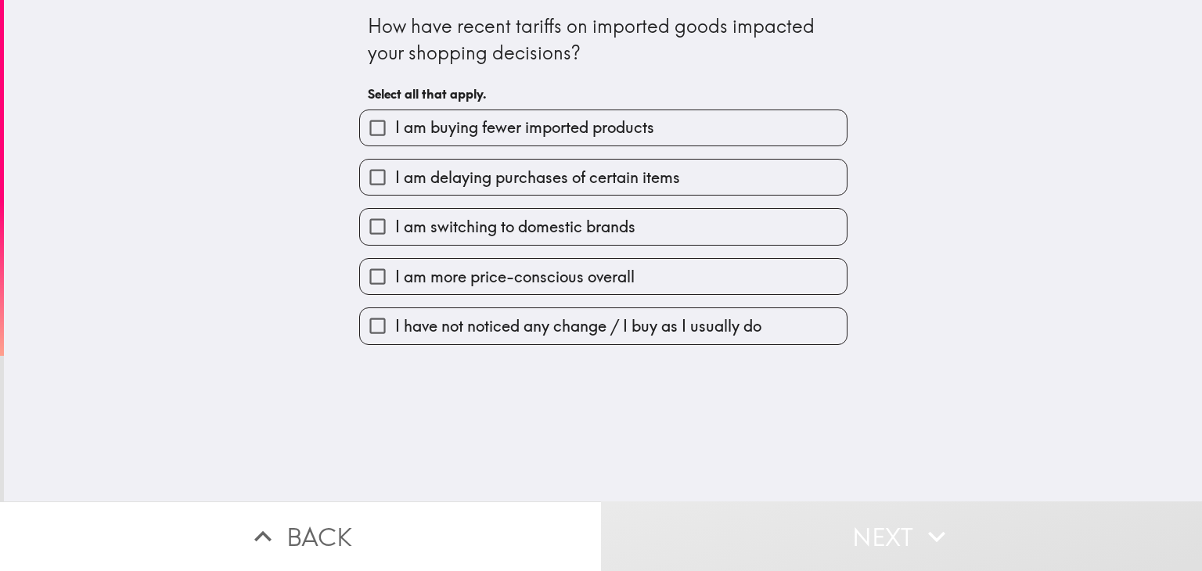
click at [516, 189] on label "I am delaying purchases of certain items" at bounding box center [603, 177] width 487 height 35
click at [395, 189] on input "I am delaying purchases of certain items" at bounding box center [377, 177] width 35 height 35
checkbox input "true"
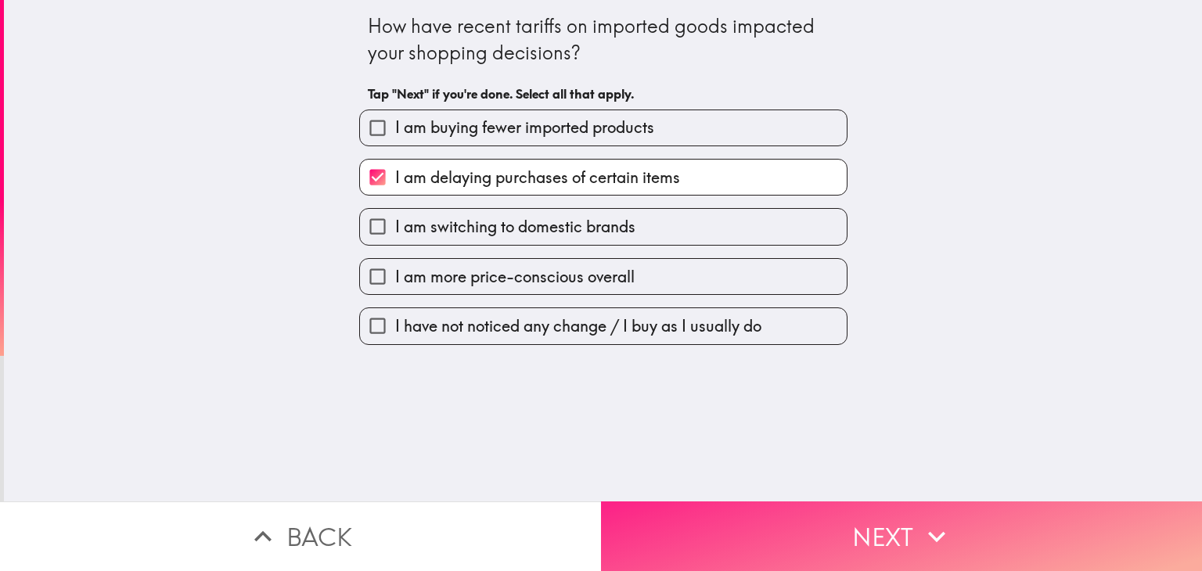
click at [707, 520] on button "Next" at bounding box center [901, 536] width 601 height 70
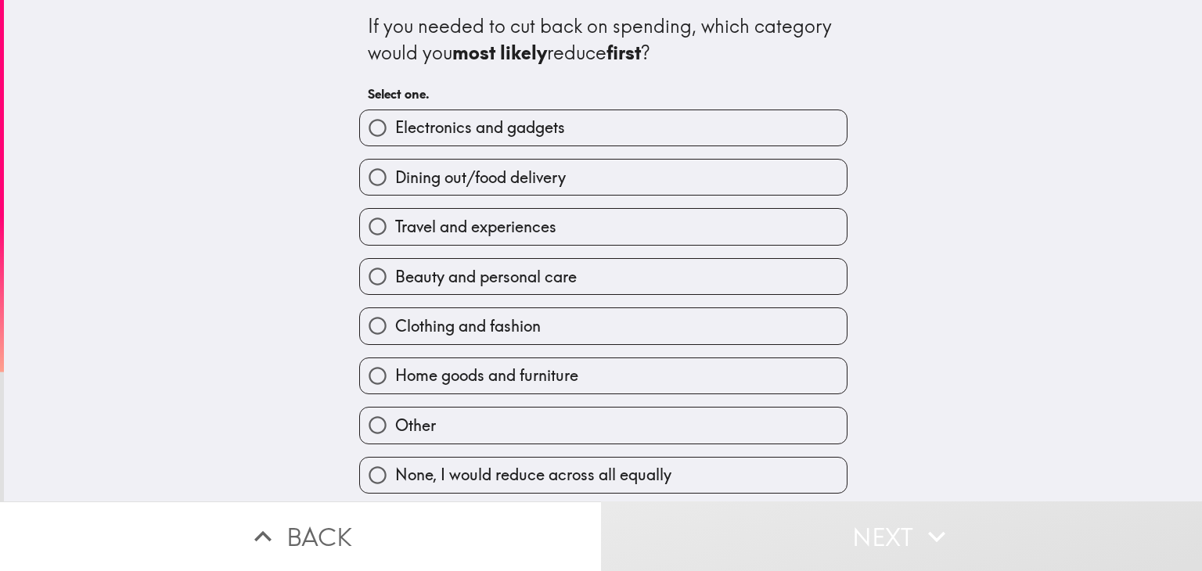
scroll to position [2, 0]
click at [508, 174] on span "Dining out/food delivery" at bounding box center [480, 178] width 171 height 22
click at [395, 174] on input "Dining out/food delivery" at bounding box center [377, 177] width 35 height 35
radio input "true"
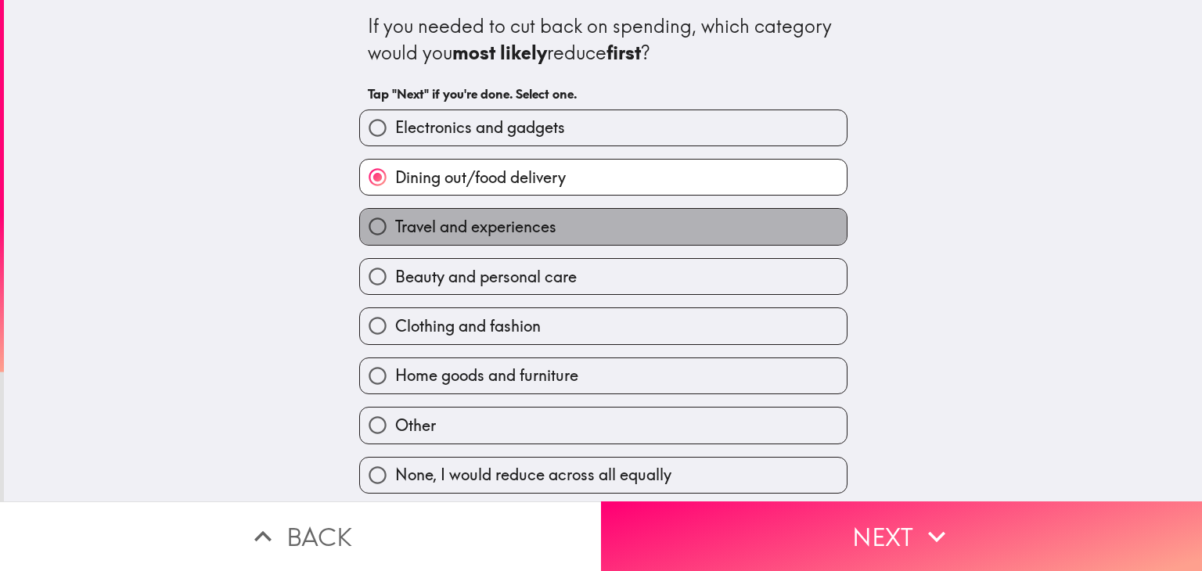
click at [504, 224] on span "Travel and experiences" at bounding box center [475, 227] width 161 height 22
click at [395, 224] on input "Travel and experiences" at bounding box center [377, 226] width 35 height 35
radio input "true"
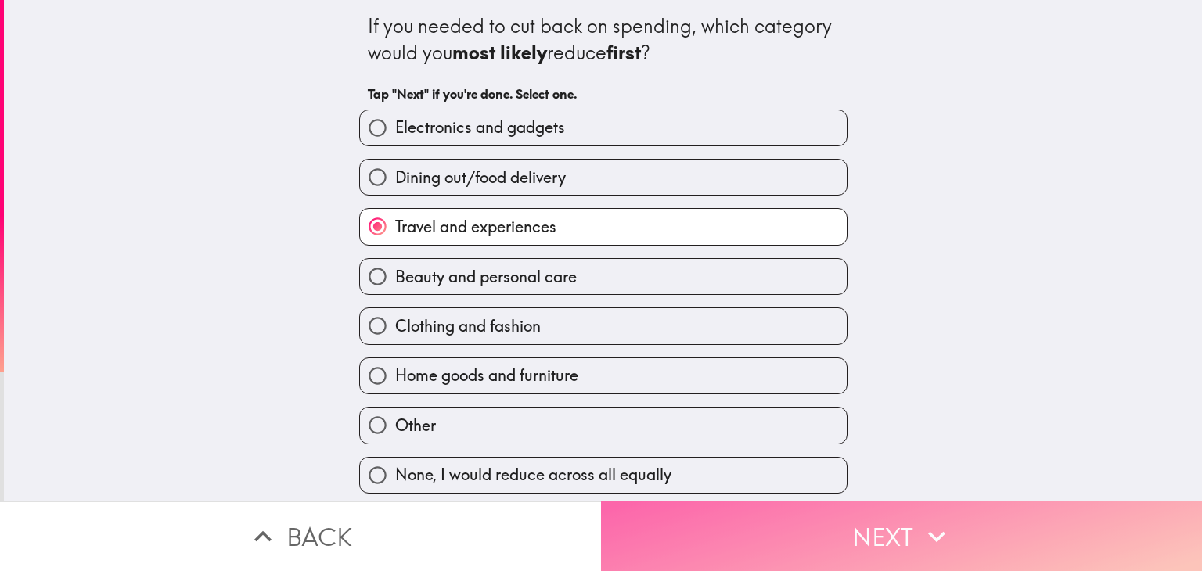
click at [685, 508] on button "Next" at bounding box center [901, 536] width 601 height 70
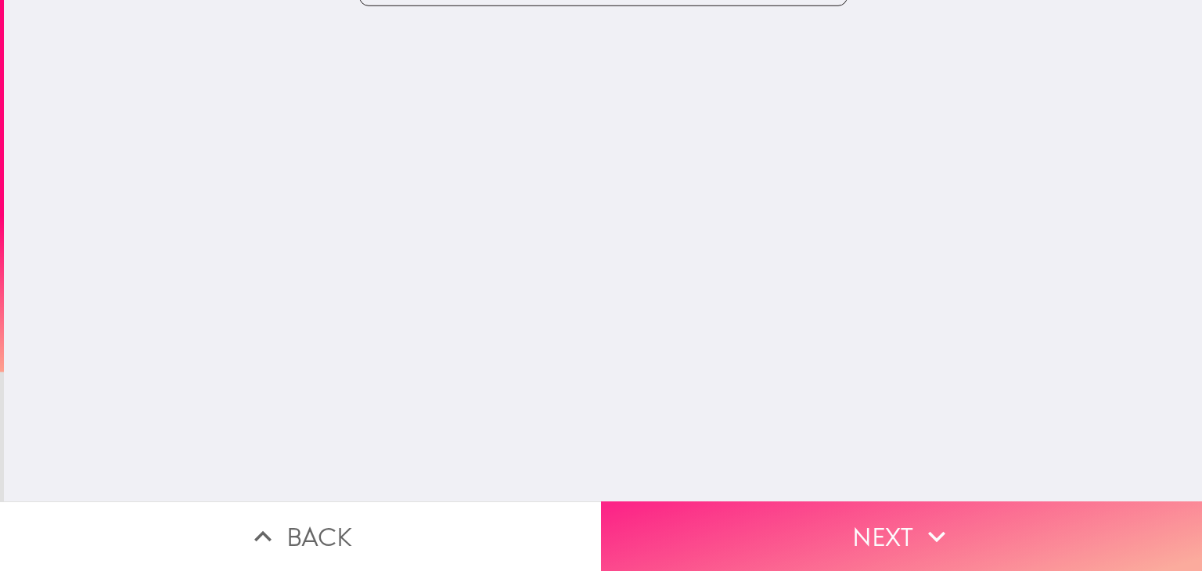
scroll to position [0, 0]
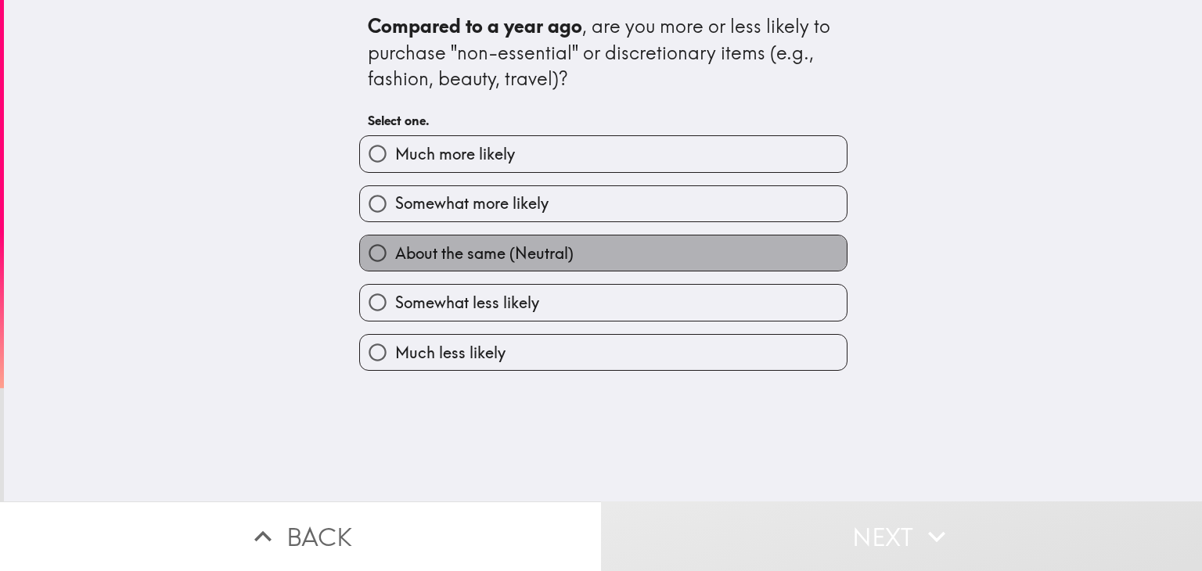
click at [538, 260] on span "About the same (Neutral)" at bounding box center [484, 253] width 178 height 22
click at [395, 260] on input "About the same (Neutral)" at bounding box center [377, 252] width 35 height 35
radio input "true"
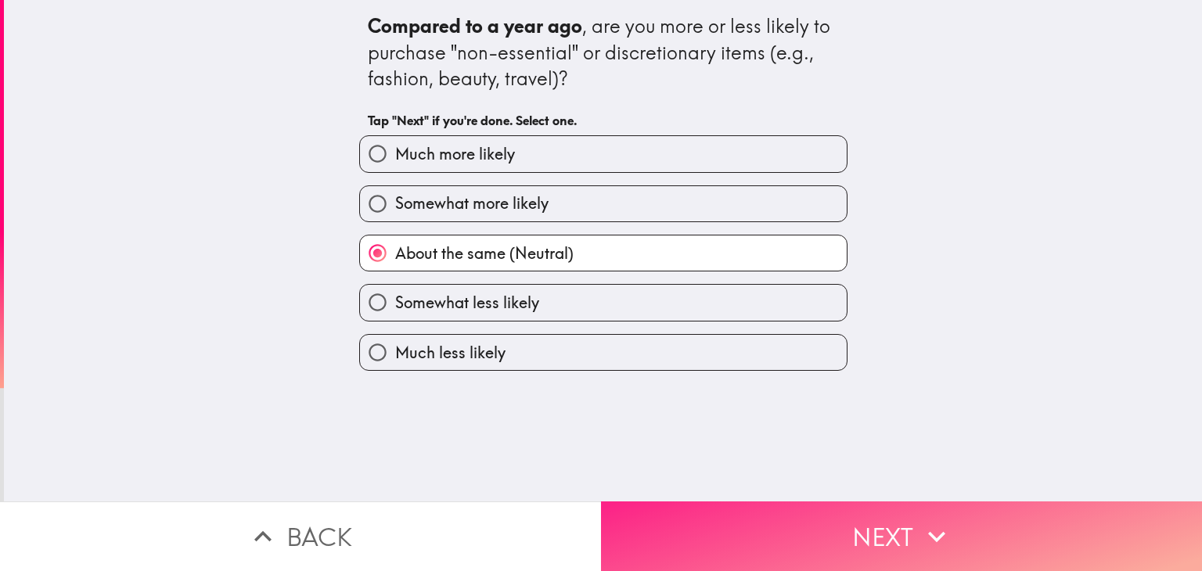
drag, startPoint x: 686, startPoint y: 537, endPoint x: 688, endPoint y: 527, distance: 9.7
click at [688, 537] on button "Next" at bounding box center [901, 536] width 601 height 70
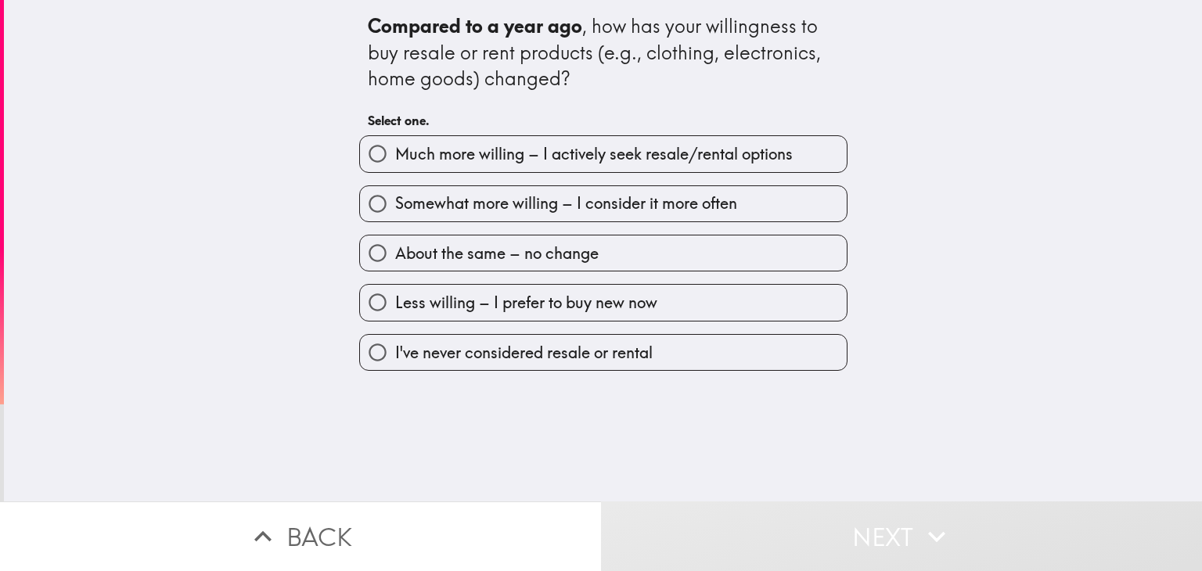
click at [523, 250] on span "About the same – no change" at bounding box center [496, 253] width 203 height 22
click at [395, 250] on input "About the same – no change" at bounding box center [377, 252] width 35 height 35
radio input "true"
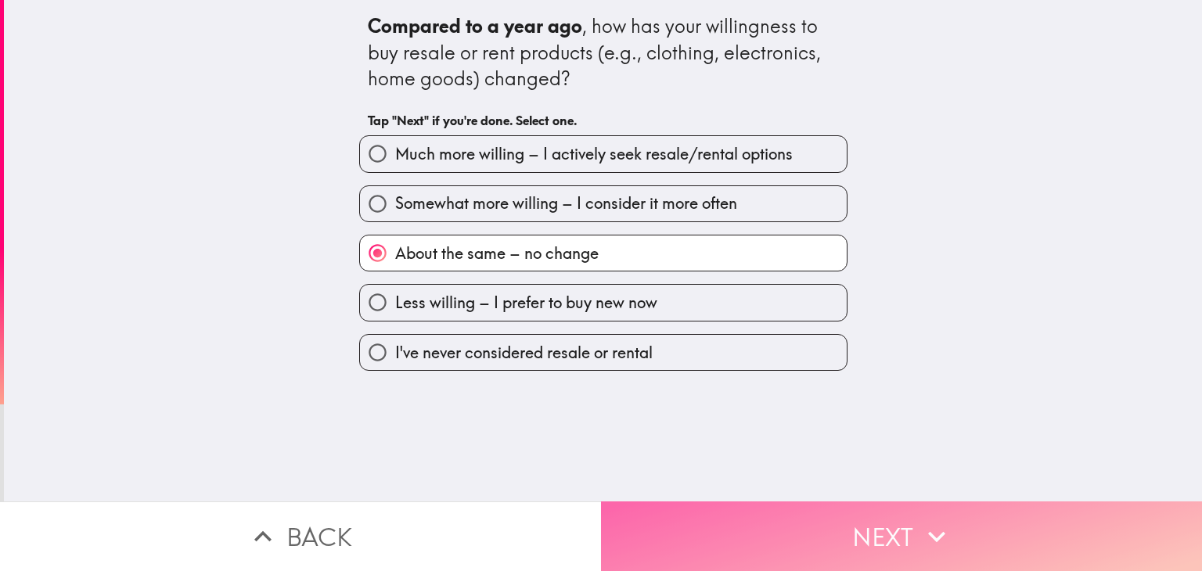
click at [713, 518] on button "Next" at bounding box center [901, 536] width 601 height 70
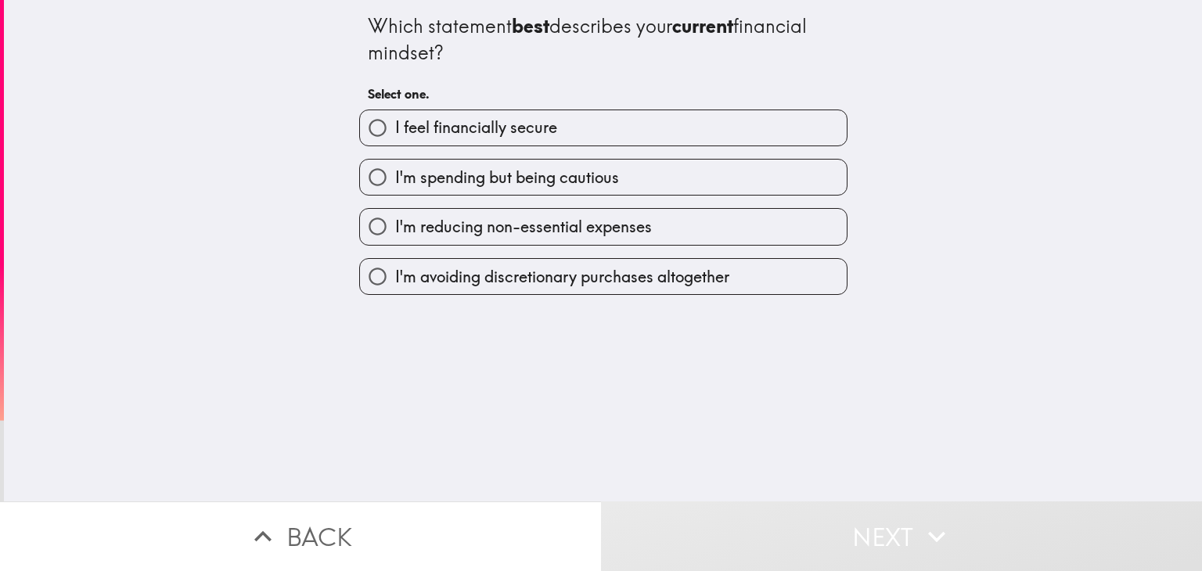
click at [557, 179] on span "I'm spending but being cautious" at bounding box center [507, 178] width 224 height 22
click at [395, 179] on input "I'm spending but being cautious" at bounding box center [377, 177] width 35 height 35
radio input "true"
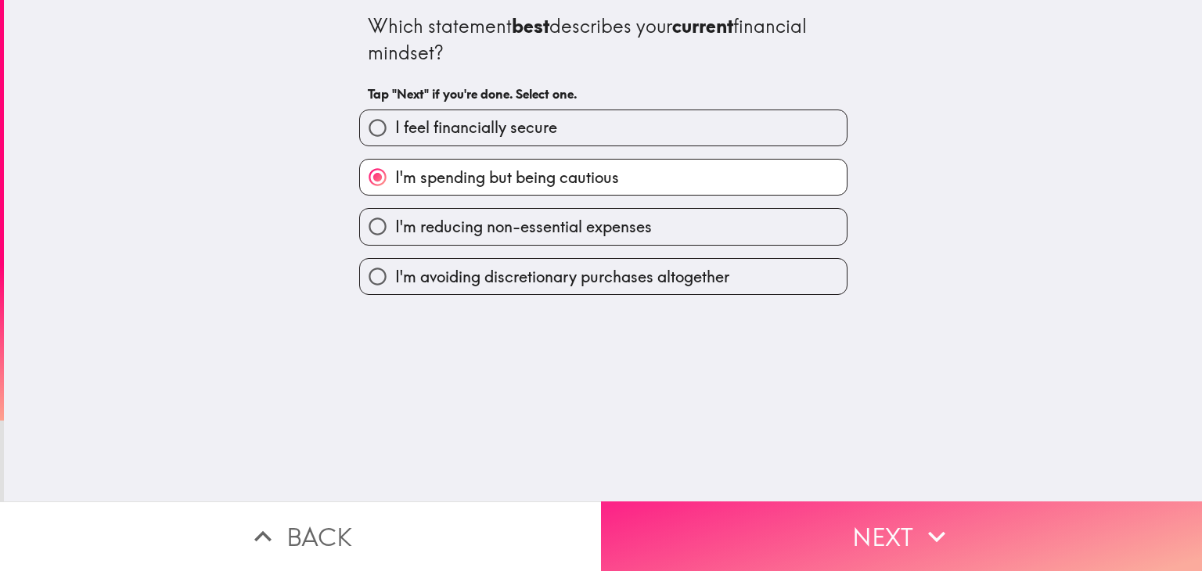
click at [724, 526] on button "Next" at bounding box center [901, 536] width 601 height 70
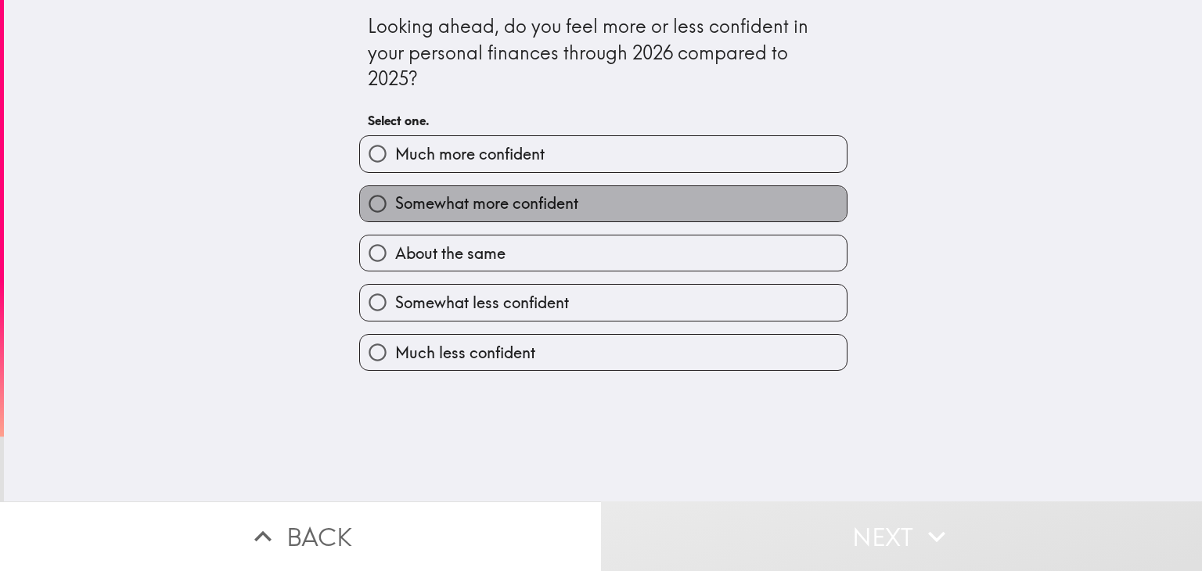
click at [534, 207] on span "Somewhat more confident" at bounding box center [486, 203] width 183 height 22
click at [395, 207] on input "Somewhat more confident" at bounding box center [377, 203] width 35 height 35
radio input "true"
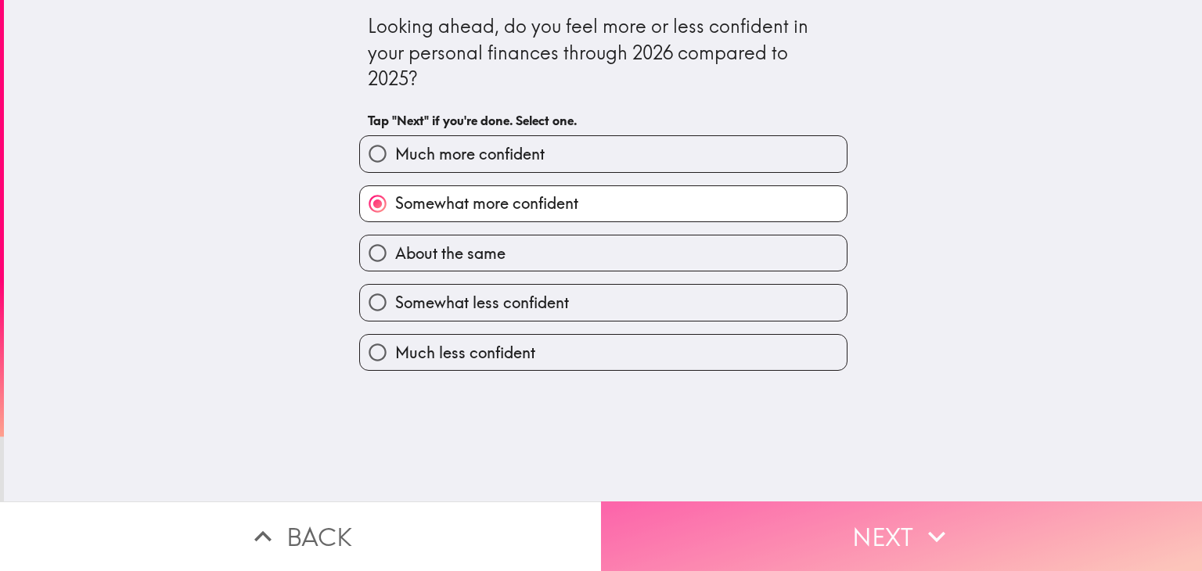
click at [688, 526] on button "Next" at bounding box center [901, 536] width 601 height 70
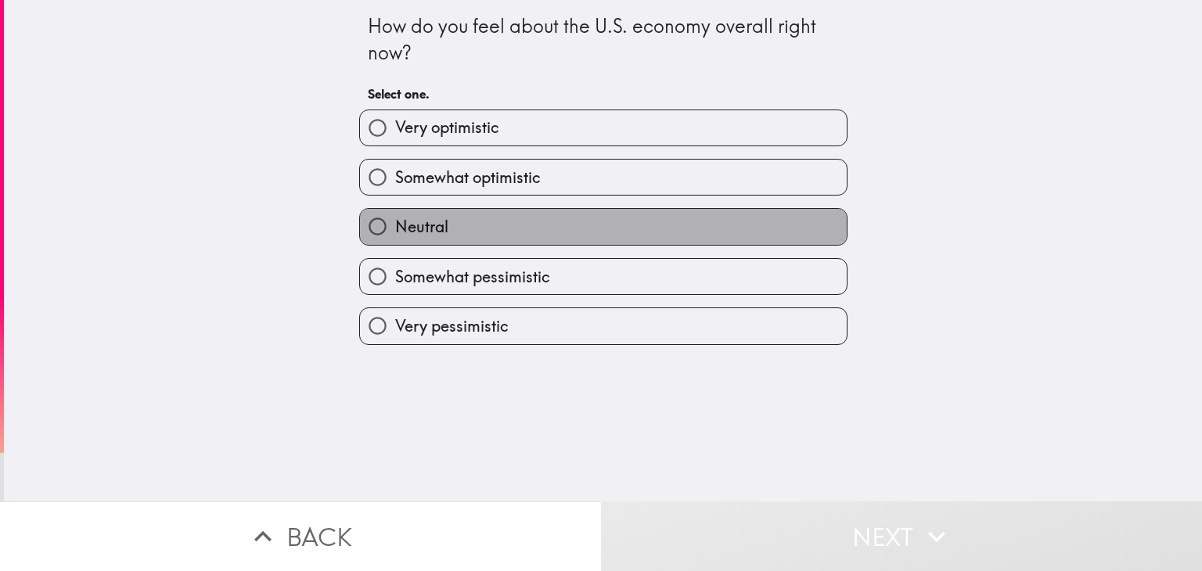
click at [501, 229] on label "Neutral" at bounding box center [603, 226] width 487 height 35
click at [395, 229] on input "Neutral" at bounding box center [377, 226] width 35 height 35
radio input "true"
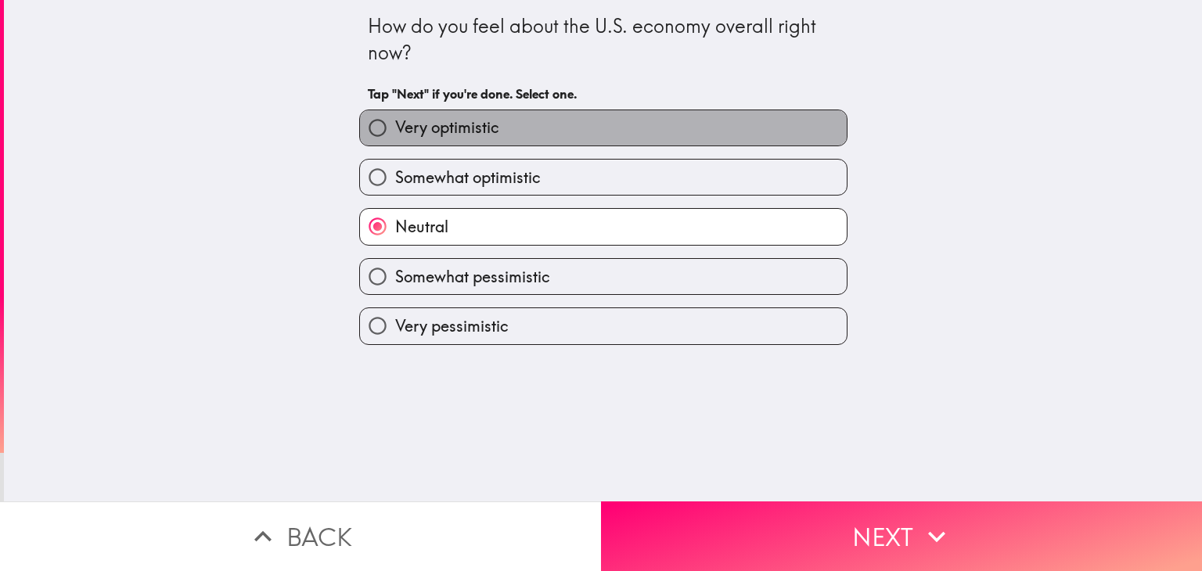
click at [520, 135] on label "Very optimistic" at bounding box center [603, 127] width 487 height 35
click at [395, 135] on input "Very optimistic" at bounding box center [377, 127] width 35 height 35
radio input "true"
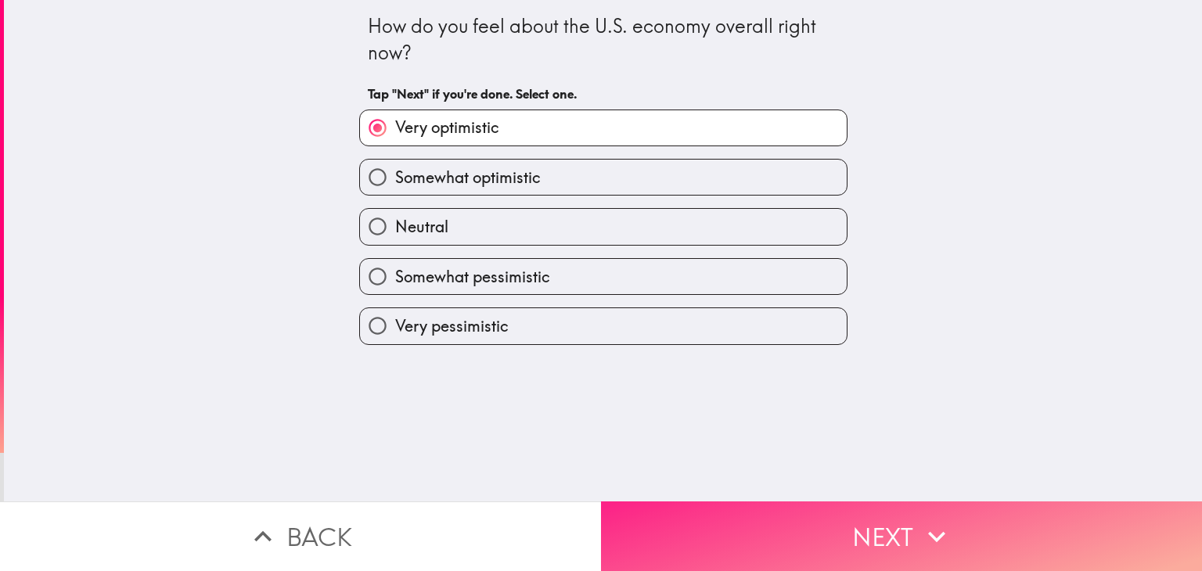
click at [706, 534] on button "Next" at bounding box center [901, 536] width 601 height 70
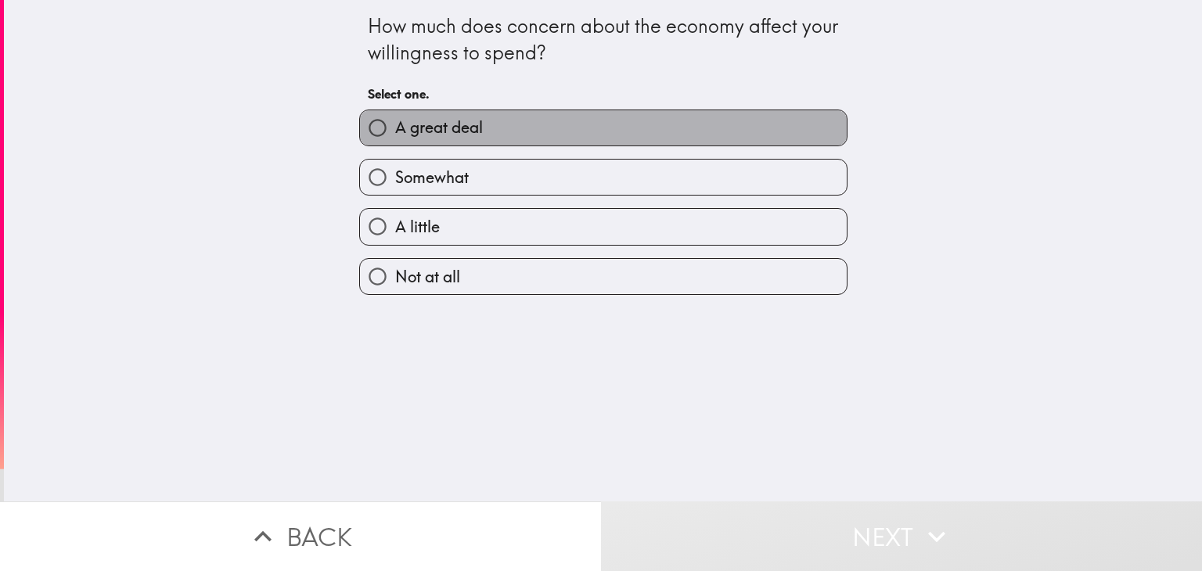
click at [508, 127] on label "A great deal" at bounding box center [603, 127] width 487 height 35
click at [395, 127] on input "A great deal" at bounding box center [377, 127] width 35 height 35
radio input "true"
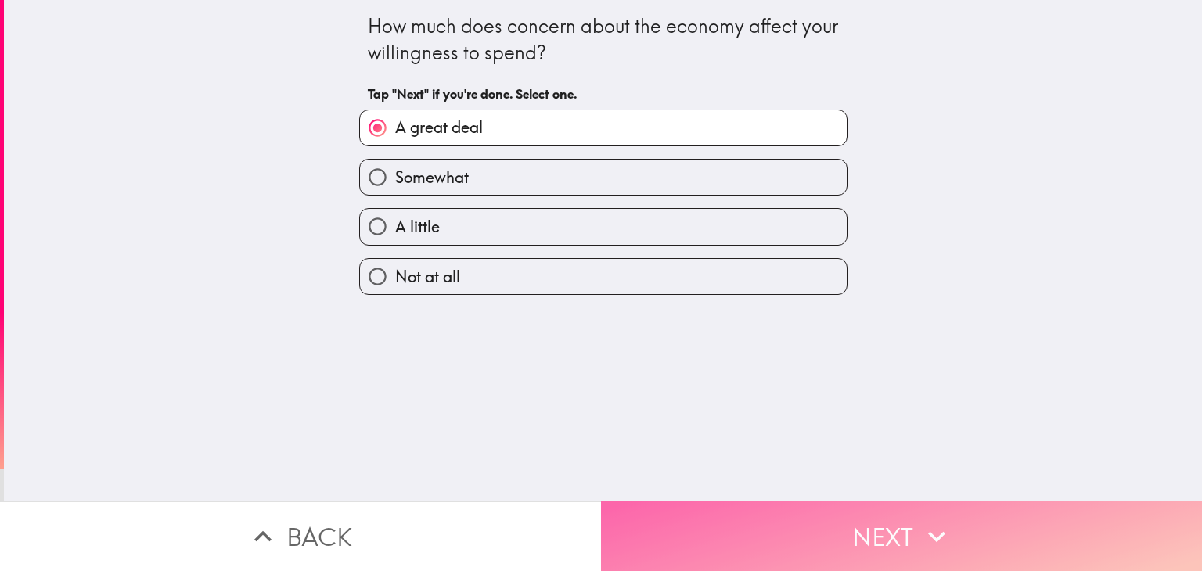
click at [652, 508] on button "Next" at bounding box center [901, 536] width 601 height 70
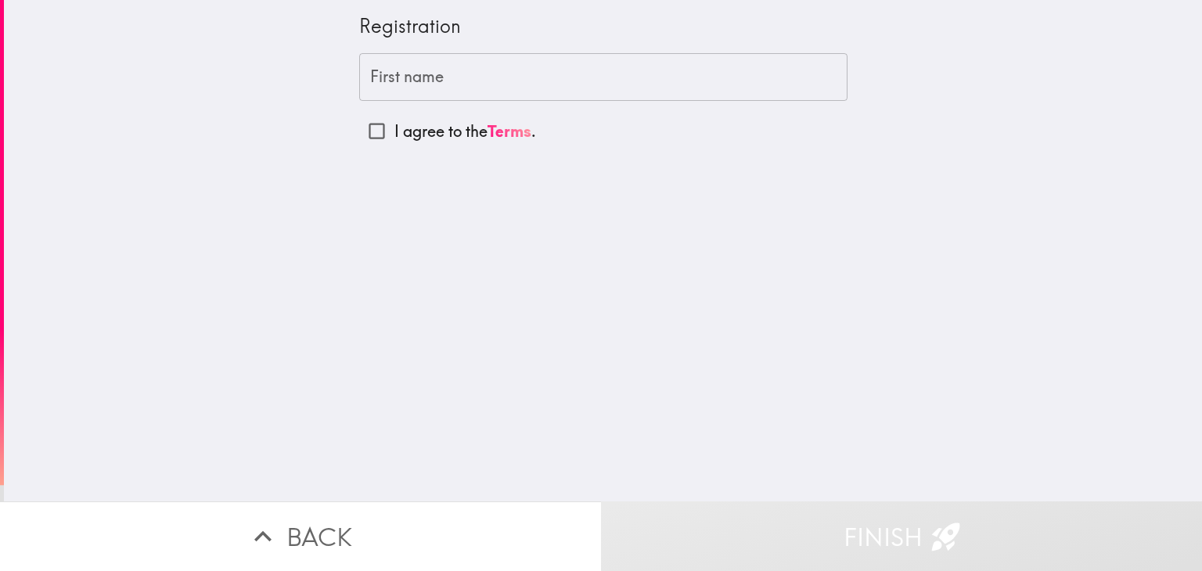
click at [480, 85] on input "First name" at bounding box center [603, 77] width 488 height 48
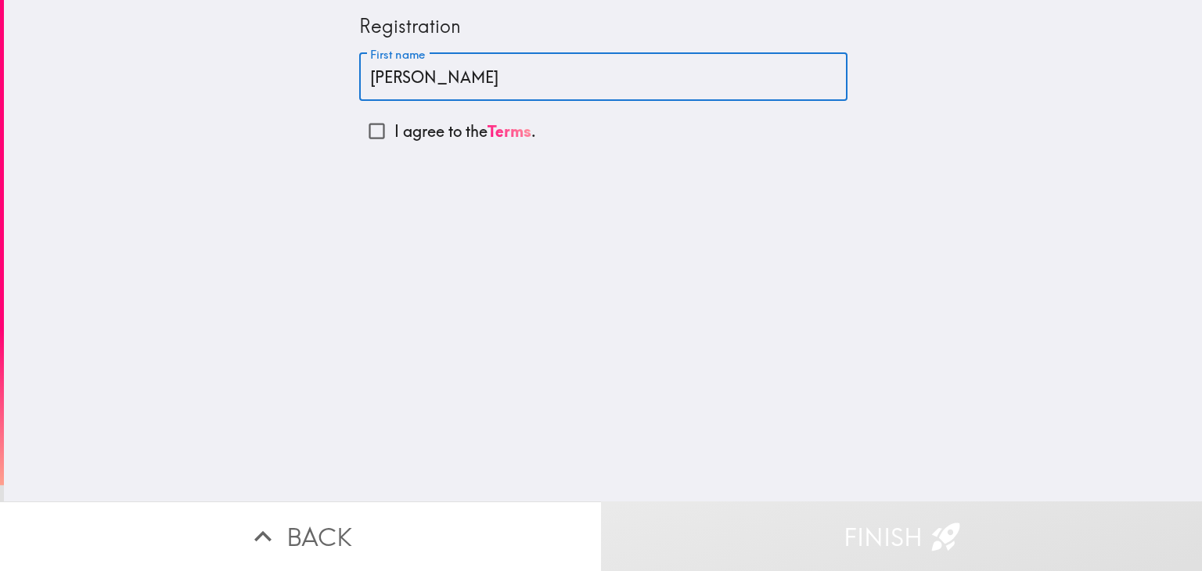
type input "[PERSON_NAME]"
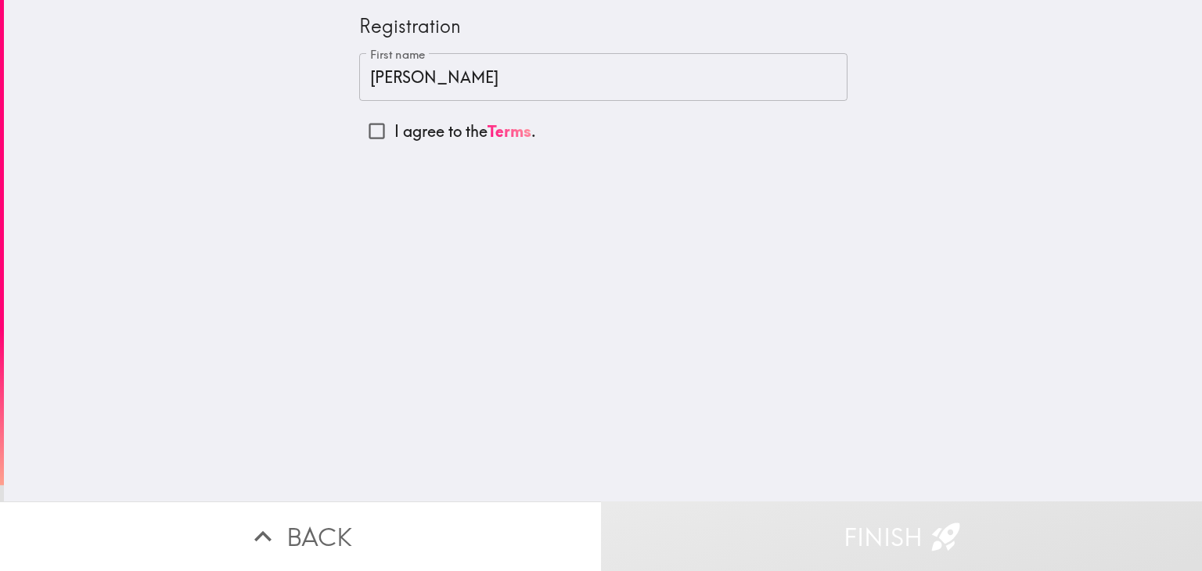
drag, startPoint x: 385, startPoint y: 130, endPoint x: 369, endPoint y: 131, distance: 15.7
click at [373, 131] on label "I agree to the Terms ." at bounding box center [603, 130] width 488 height 35
click at [373, 131] on input "I agree to the Terms ." at bounding box center [376, 130] width 35 height 35
checkbox input "true"
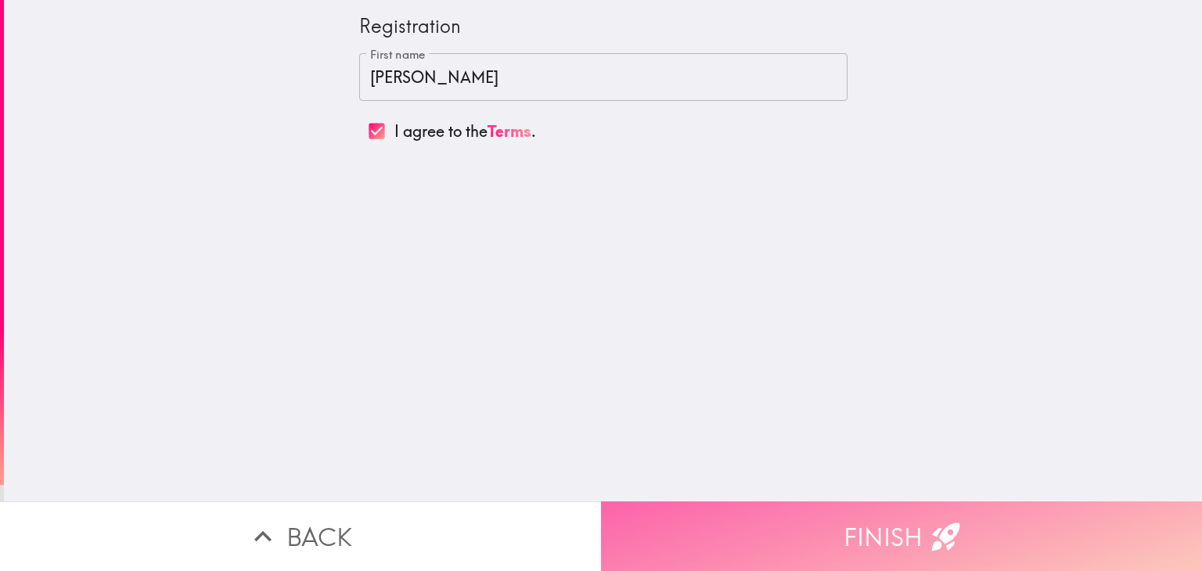
click at [807, 521] on button "Finish" at bounding box center [901, 536] width 601 height 70
